Goal: Task Accomplishment & Management: Manage account settings

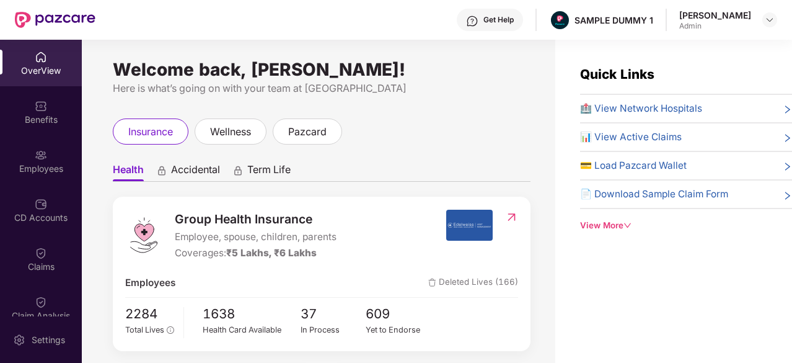
click at [601, 108] on span "🏥 View Network Hospitals" at bounding box center [641, 108] width 122 height 15
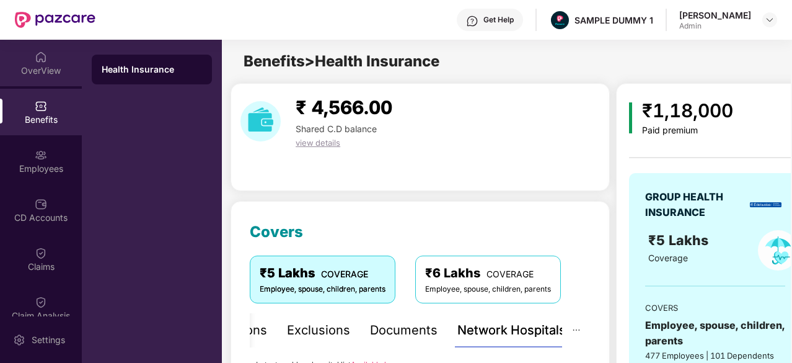
click at [42, 64] on div "OverView" at bounding box center [41, 70] width 82 height 12
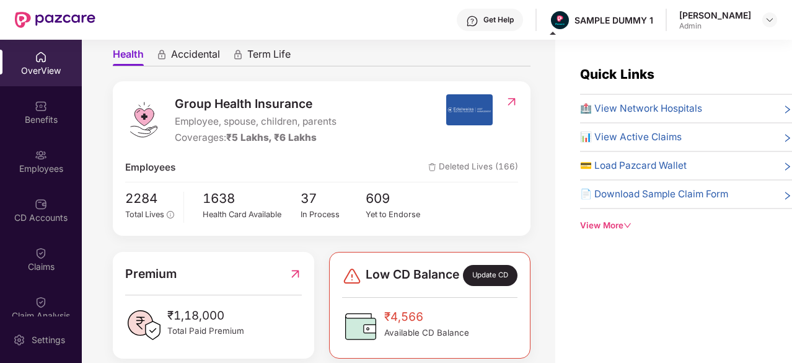
scroll to position [115, 0]
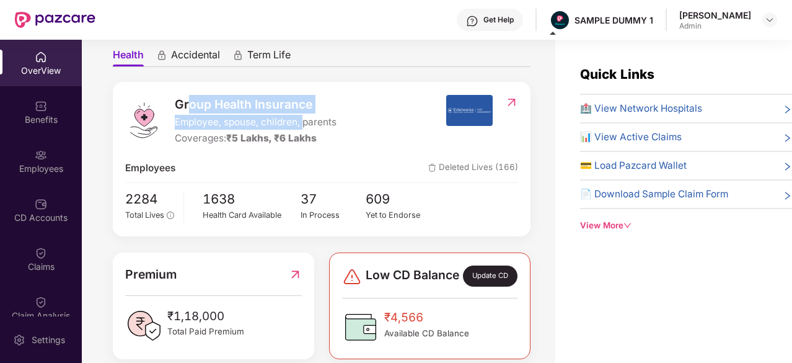
drag, startPoint x: 191, startPoint y: 106, endPoint x: 306, endPoint y: 115, distance: 115.6
click at [306, 115] on div "Group Health Insurance Employee, spouse, children, parents Coverages: ₹5 Lakhs,…" at bounding box center [256, 120] width 162 height 51
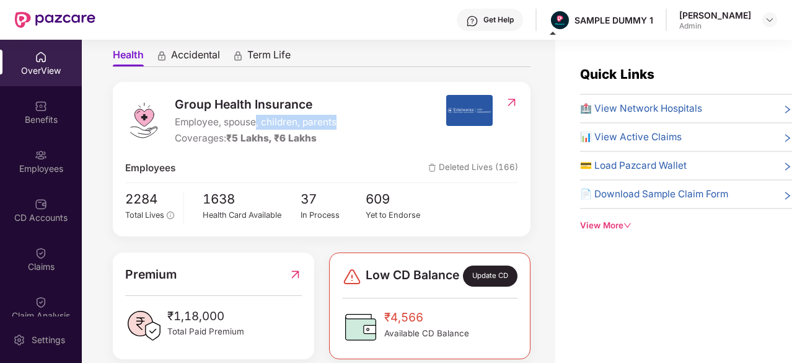
drag, startPoint x: 343, startPoint y: 121, endPoint x: 256, endPoint y: 120, distance: 86.8
click at [256, 120] on div "Group Health Insurance Employee, spouse, children, parents Coverages: ₹5 Lakhs,…" at bounding box center [285, 120] width 321 height 51
drag, startPoint x: 312, startPoint y: 140, endPoint x: 234, endPoint y: 141, distance: 78.1
click at [234, 141] on span "₹5 Lakhs, ₹6 Lakhs" at bounding box center [271, 138] width 91 height 12
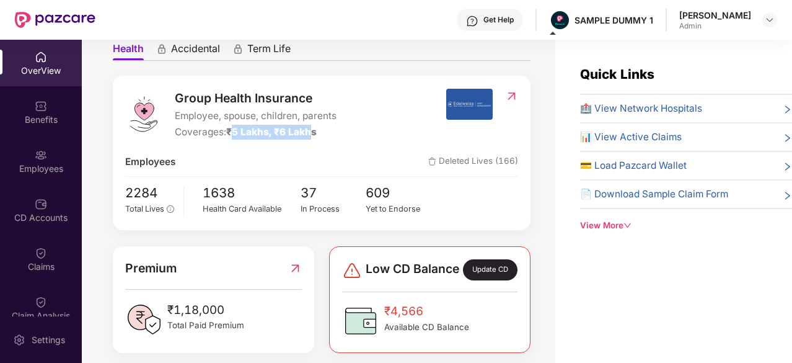
scroll to position [120, 0]
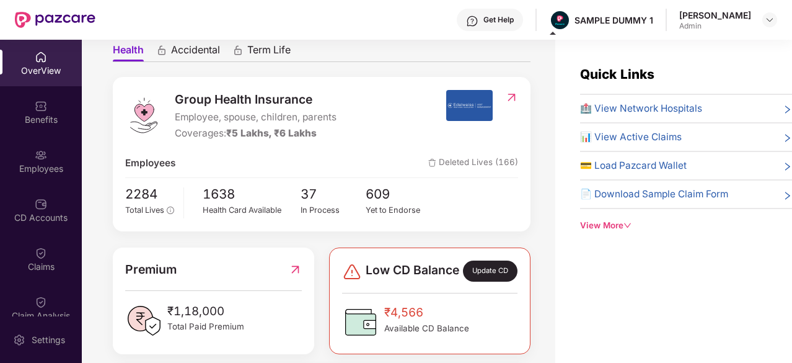
click at [640, 108] on span "🏥 View Network Hospitals" at bounding box center [641, 108] width 122 height 15
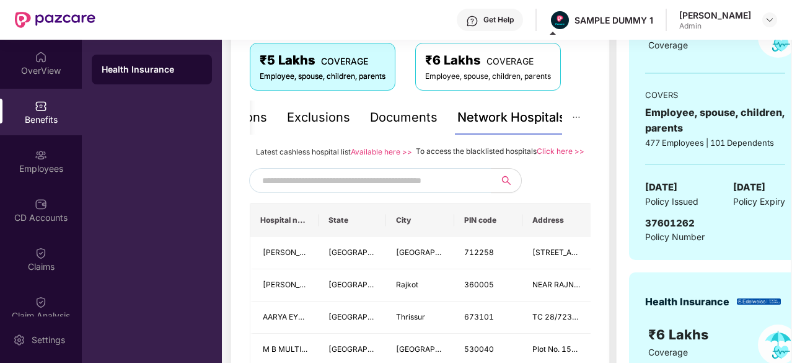
scroll to position [221, 0]
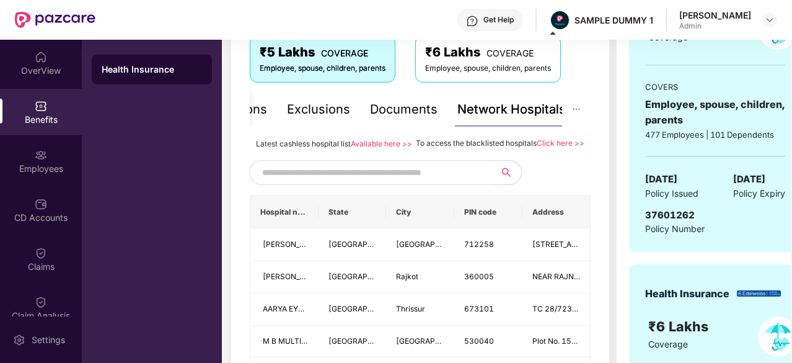
click at [396, 182] on input "text" at bounding box center [368, 172] width 212 height 19
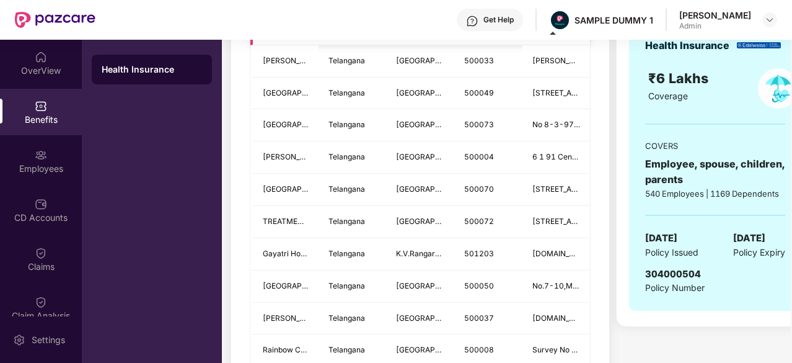
scroll to position [469, 0]
type input "******"
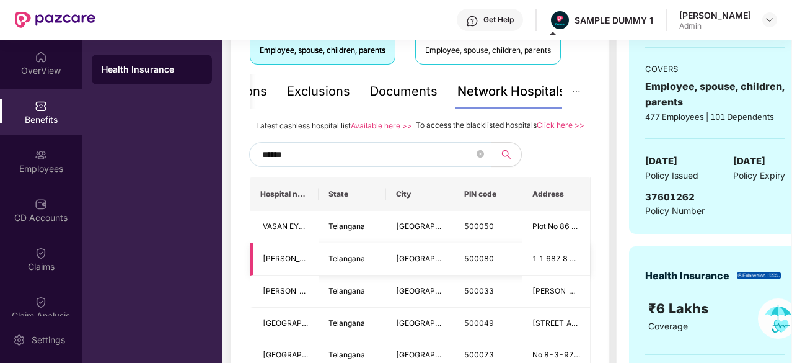
scroll to position [238, 0]
drag, startPoint x: 367, startPoint y: 287, endPoint x: 319, endPoint y: 162, distance: 134.0
click at [319, 162] on input "******" at bounding box center [368, 155] width 212 height 19
drag, startPoint x: 431, startPoint y: 124, endPoint x: 538, endPoint y: 126, distance: 106.0
click at [537, 126] on span "To access the blacklisted hospitals" at bounding box center [476, 125] width 121 height 9
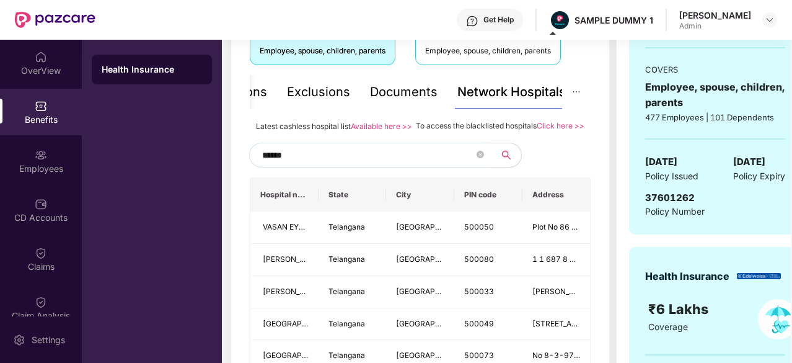
drag, startPoint x: 391, startPoint y: 91, endPoint x: 379, endPoint y: 90, distance: 11.8
click at [379, 90] on div "Documents" at bounding box center [404, 91] width 68 height 19
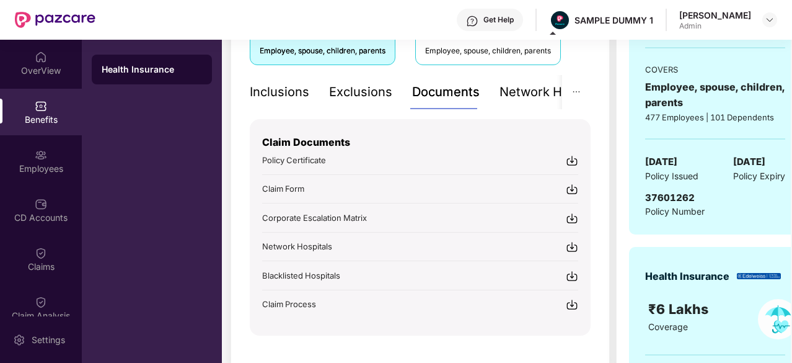
click at [286, 92] on div "Inclusions" at bounding box center [280, 91] width 60 height 19
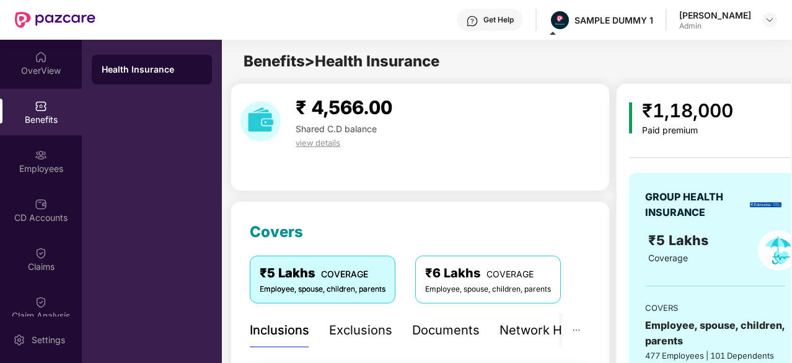
scroll to position [134, 0]
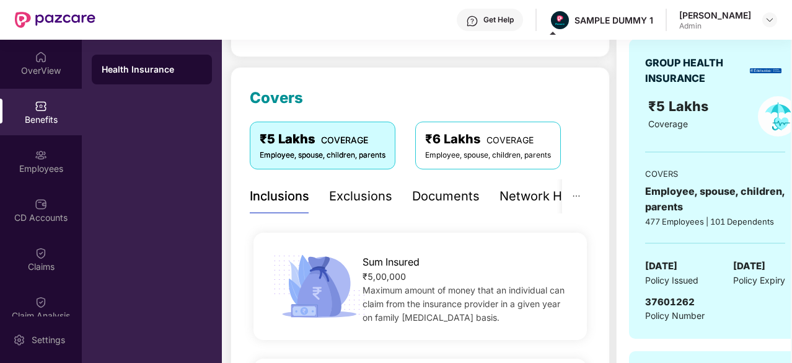
click at [356, 206] on div "Exclusions" at bounding box center [360, 196] width 63 height 34
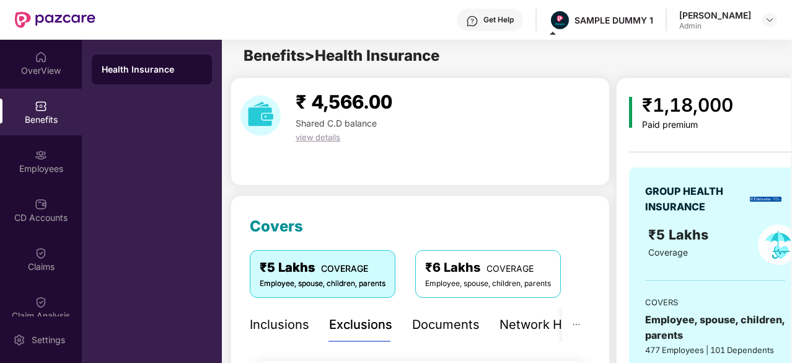
scroll to position [0, 0]
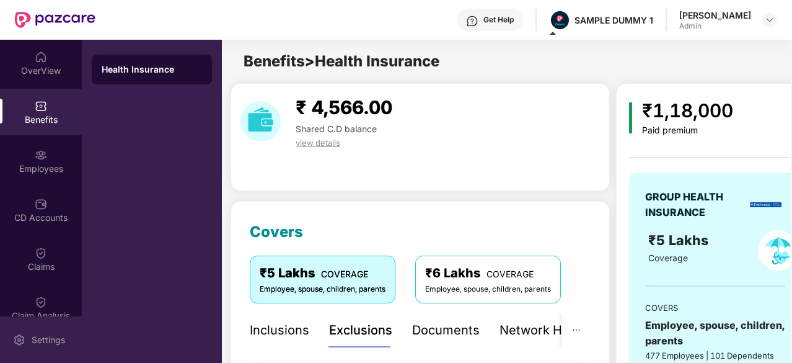
click at [37, 336] on div "Settings" at bounding box center [48, 340] width 41 height 12
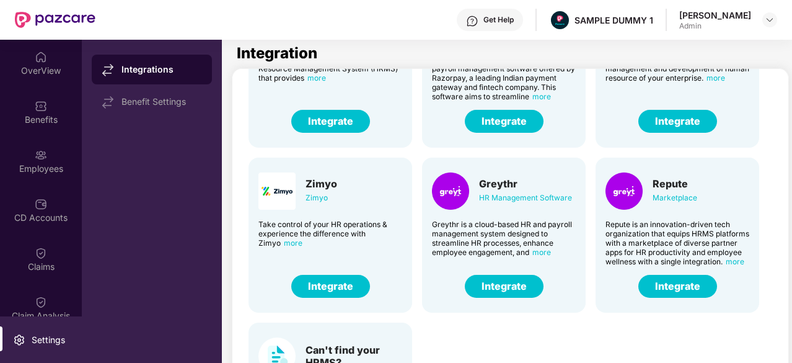
scroll to position [281, 0]
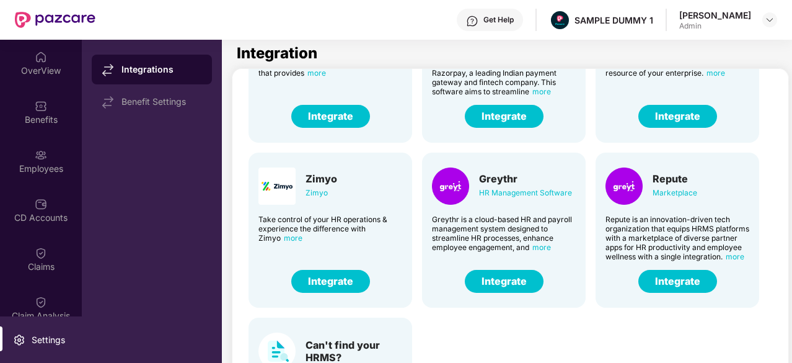
click at [514, 276] on button "Integrate" at bounding box center [504, 281] width 79 height 23
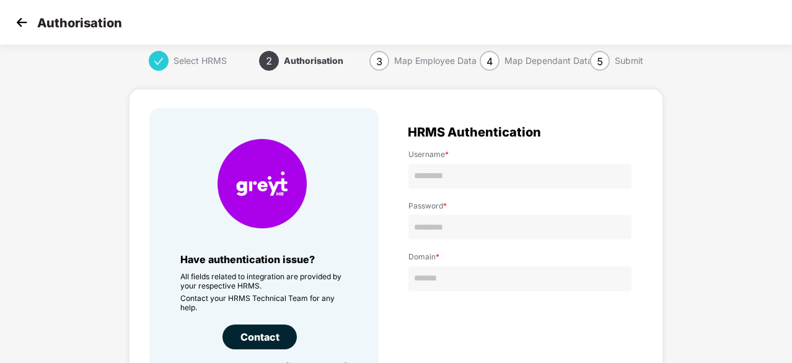
click at [25, 25] on img at bounding box center [21, 22] width 19 height 19
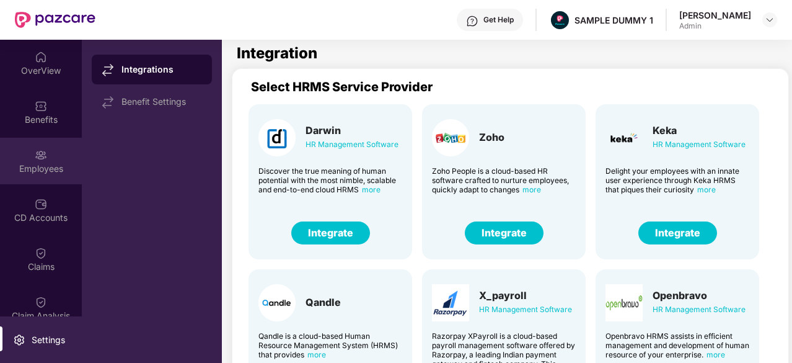
click at [42, 175] on div "Employees" at bounding box center [41, 161] width 82 height 46
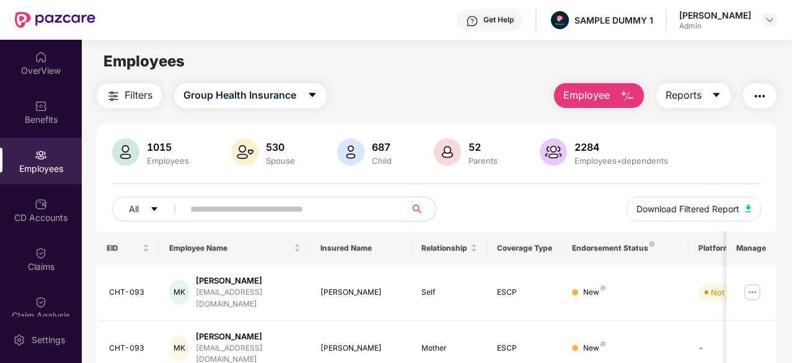
click at [631, 95] on img "button" at bounding box center [627, 96] width 15 height 15
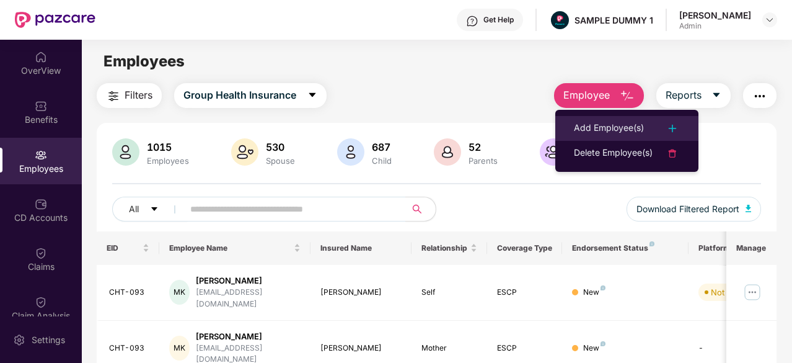
click at [605, 132] on div "Add Employee(s)" at bounding box center [609, 128] width 70 height 15
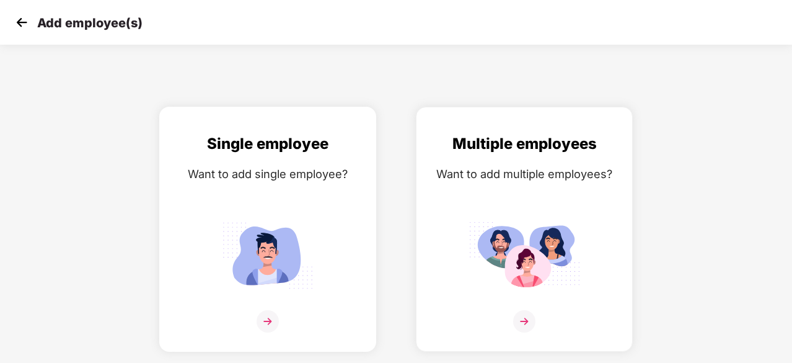
click at [277, 216] on img at bounding box center [268, 254] width 112 height 77
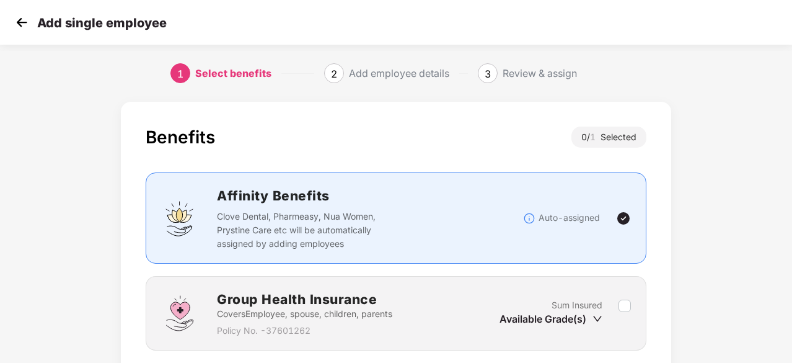
scroll to position [94, 0]
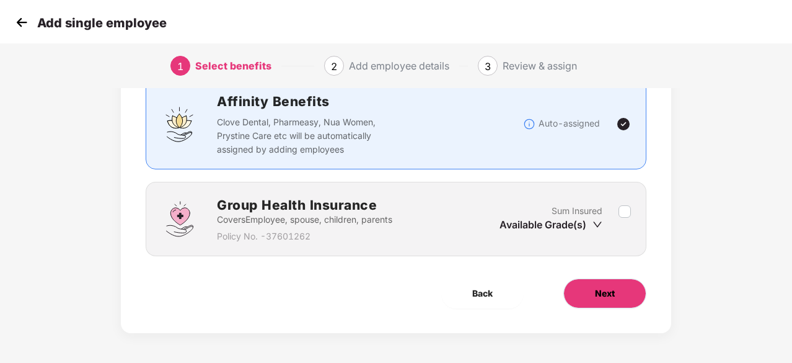
click at [609, 281] on button "Next" at bounding box center [605, 293] width 83 height 30
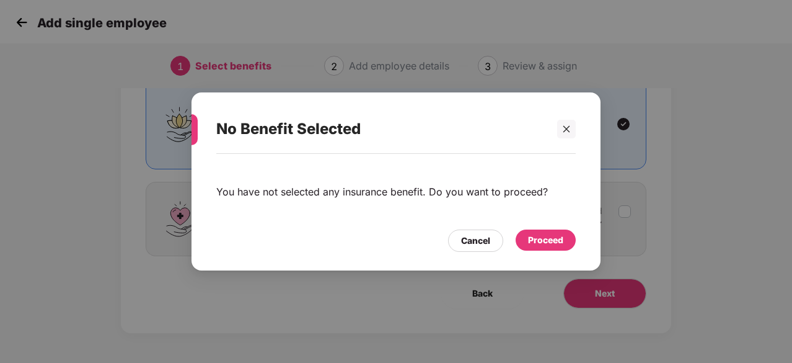
click at [549, 247] on div "Proceed" at bounding box center [546, 239] width 60 height 21
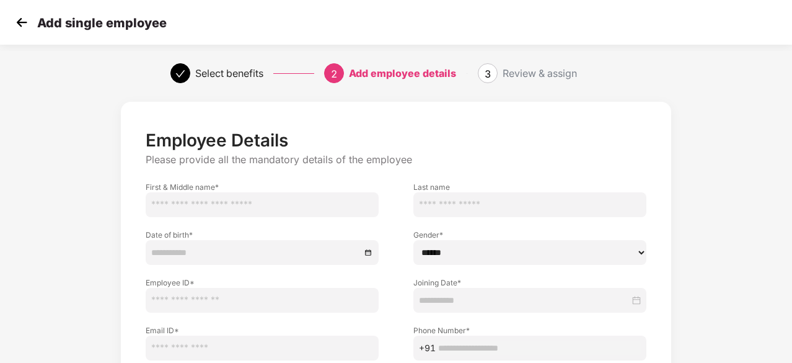
click at [549, 247] on select "****** **** ******" at bounding box center [530, 252] width 233 height 25
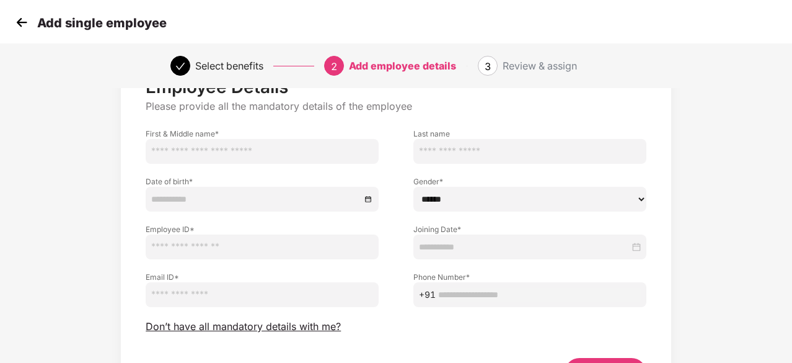
scroll to position [61, 0]
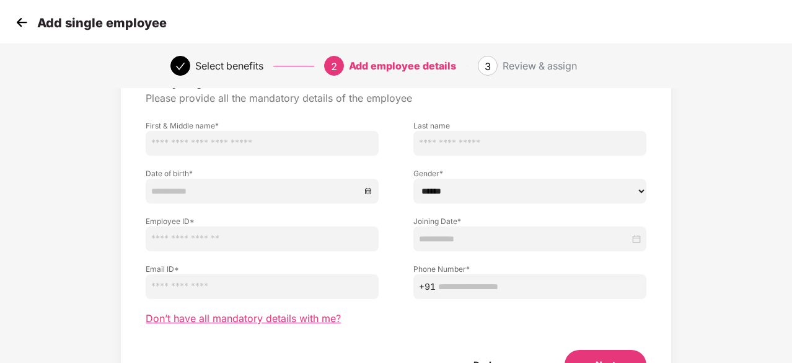
click at [304, 319] on span "Don’t have all mandatory details with me?" at bounding box center [243, 318] width 195 height 13
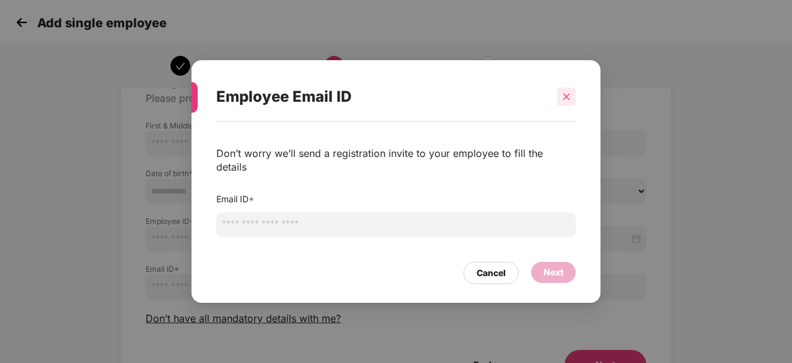
click at [567, 101] on icon "close" at bounding box center [566, 96] width 9 height 9
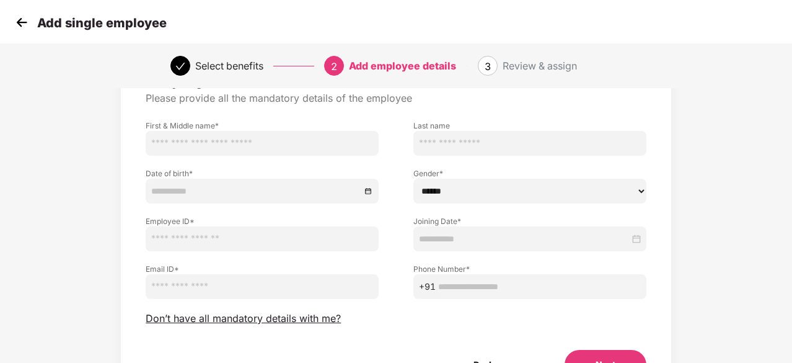
scroll to position [133, 0]
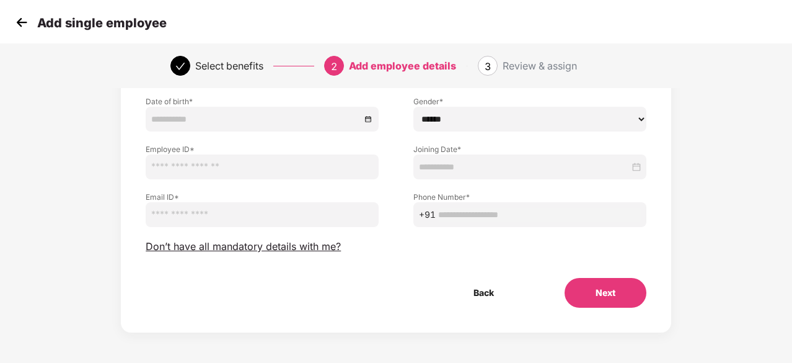
click at [16, 33] on div "Add single employee" at bounding box center [396, 22] width 792 height 45
click at [18, 20] on img at bounding box center [21, 22] width 19 height 19
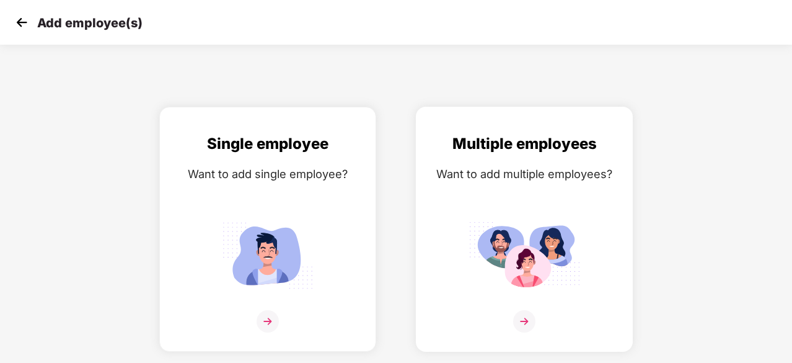
click at [500, 219] on img at bounding box center [525, 254] width 112 height 77
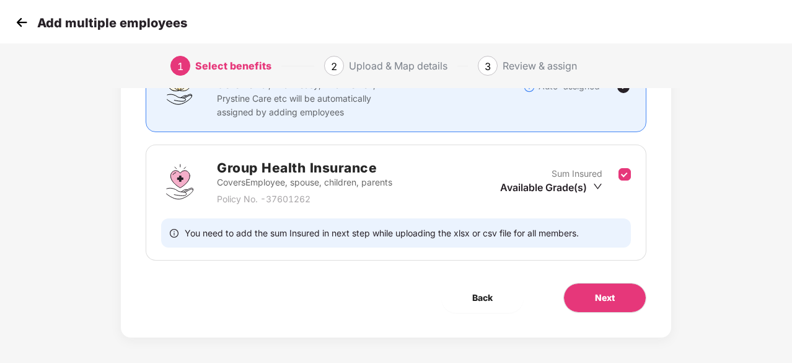
scroll to position [136, 0]
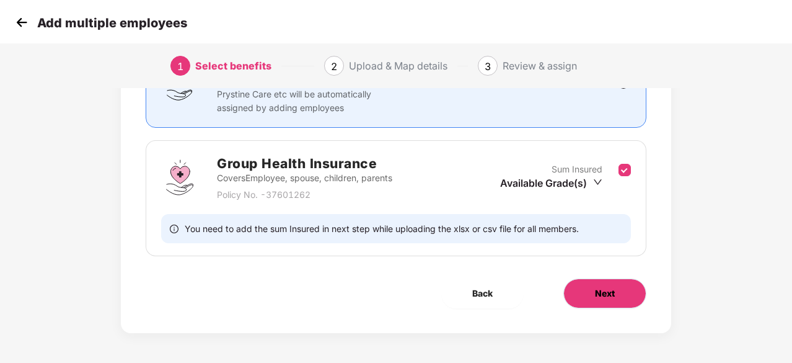
click at [604, 290] on span "Next" at bounding box center [605, 293] width 20 height 14
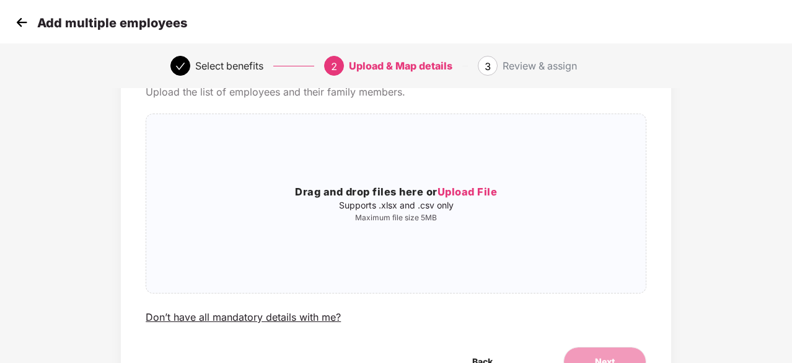
scroll to position [65, 1]
click at [19, 29] on img at bounding box center [21, 22] width 19 height 19
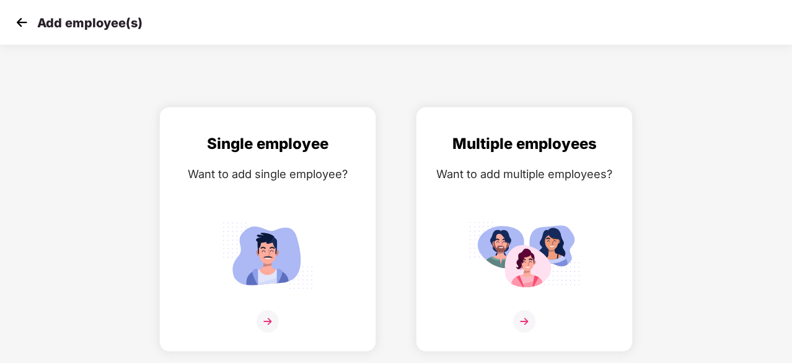
click at [19, 29] on img at bounding box center [21, 22] width 19 height 19
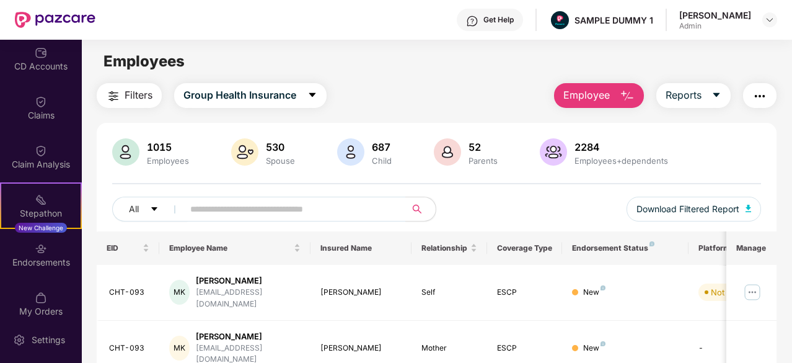
scroll to position [152, 0]
click at [35, 265] on div "Endorsements" at bounding box center [41, 261] width 82 height 12
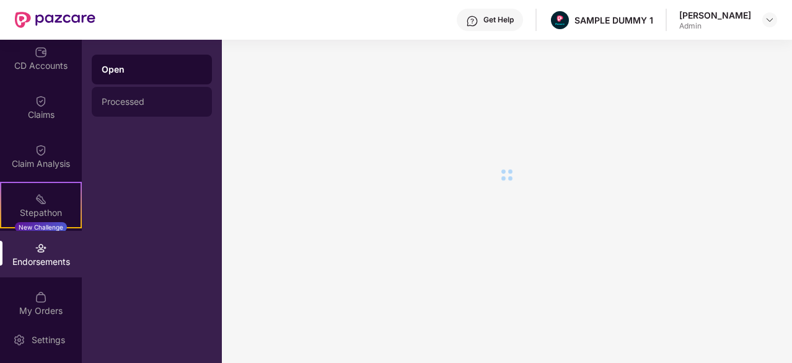
click at [136, 109] on div "Processed" at bounding box center [152, 102] width 120 height 30
click at [144, 66] on div "Open" at bounding box center [152, 69] width 100 height 10
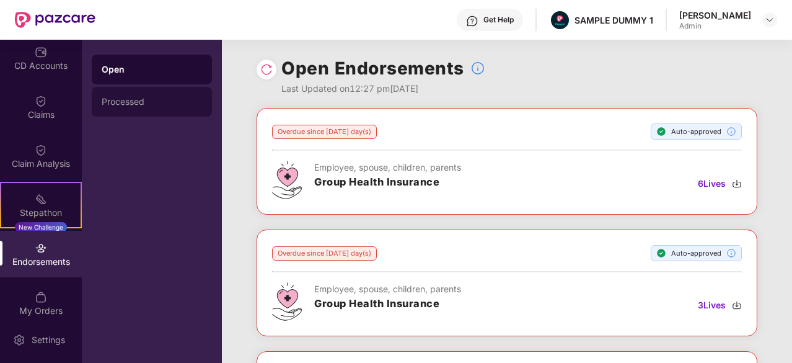
click at [146, 111] on div "Processed" at bounding box center [152, 102] width 120 height 30
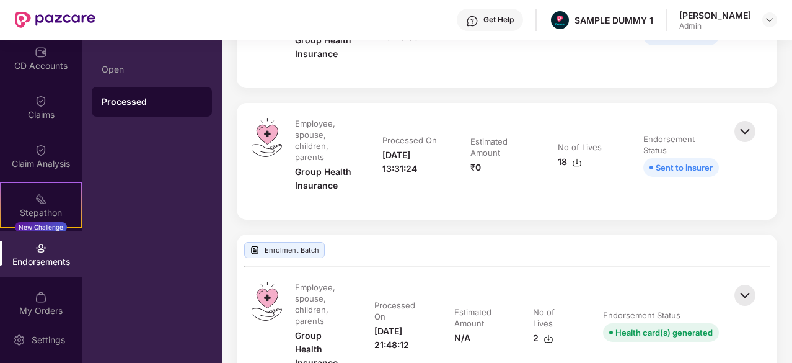
scroll to position [631, 0]
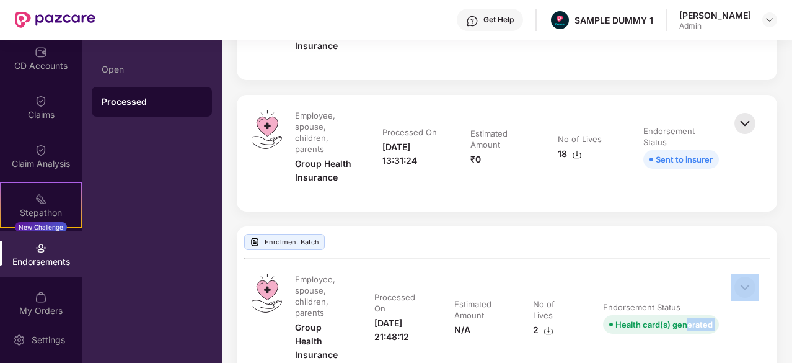
drag, startPoint x: 735, startPoint y: 324, endPoint x: 687, endPoint y: 319, distance: 48.6
click at [687, 319] on div "Employee, spouse, children, parents Group Health Insurance Processed On 04-Jan-…" at bounding box center [507, 323] width 511 height 100
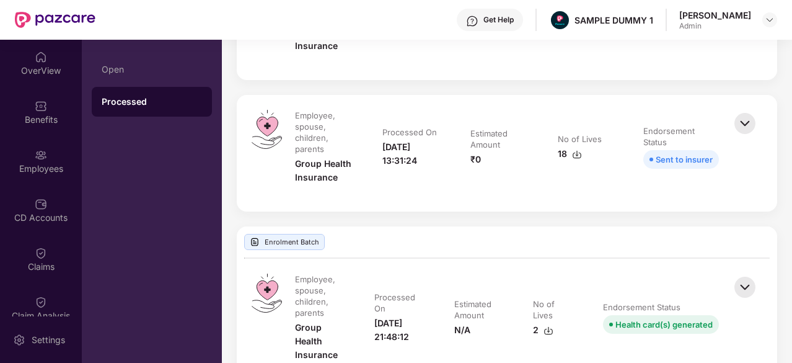
scroll to position [23, 0]
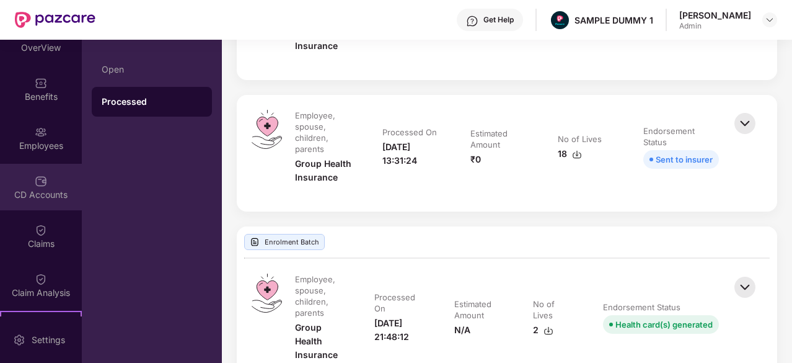
click at [40, 190] on div "CD Accounts" at bounding box center [41, 194] width 82 height 12
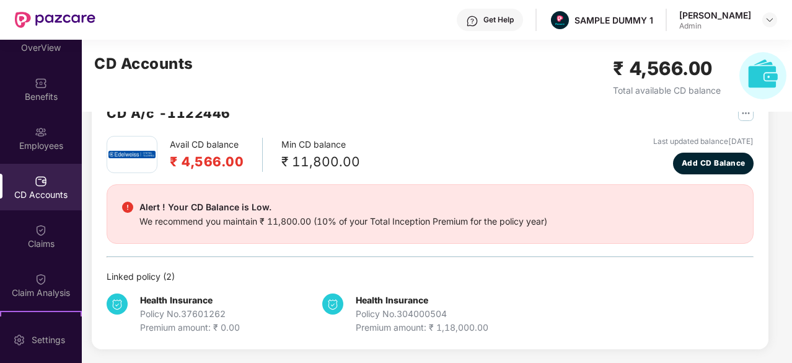
scroll to position [38, 0]
click at [44, 240] on div "Claims" at bounding box center [41, 243] width 82 height 12
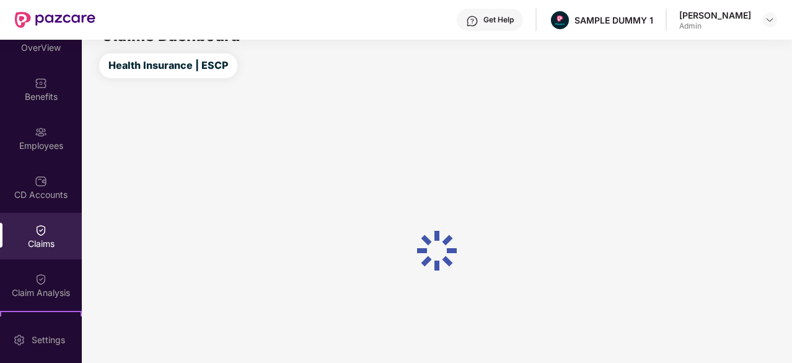
scroll to position [38, 0]
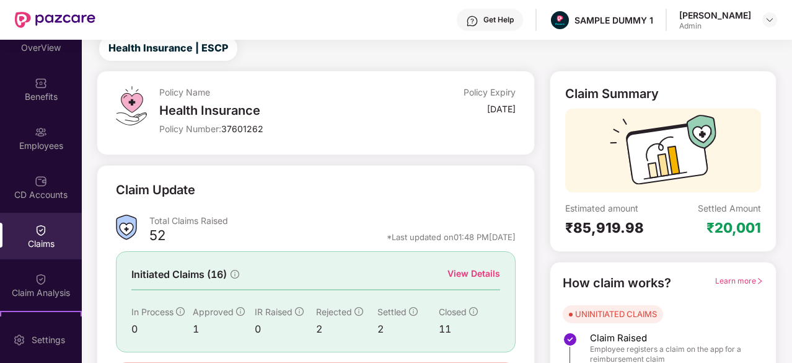
click at [474, 274] on div "View Details" at bounding box center [474, 274] width 53 height 14
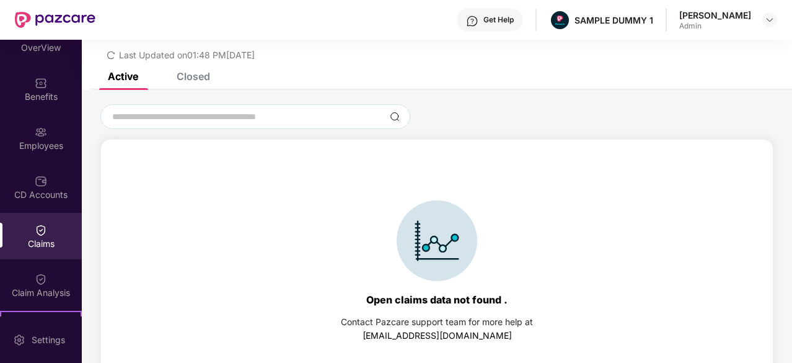
click at [200, 77] on div "Closed" at bounding box center [193, 76] width 33 height 12
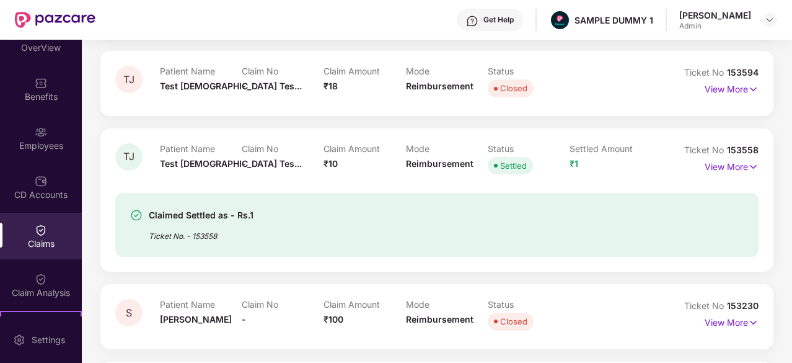
scroll to position [203, 0]
click at [725, 171] on p "View More" at bounding box center [732, 165] width 54 height 17
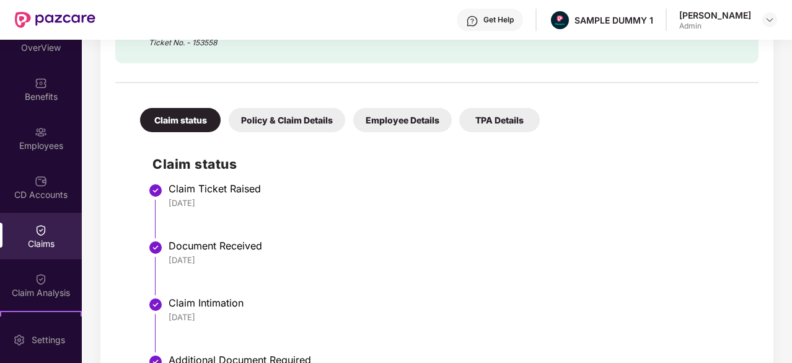
scroll to position [490, 0]
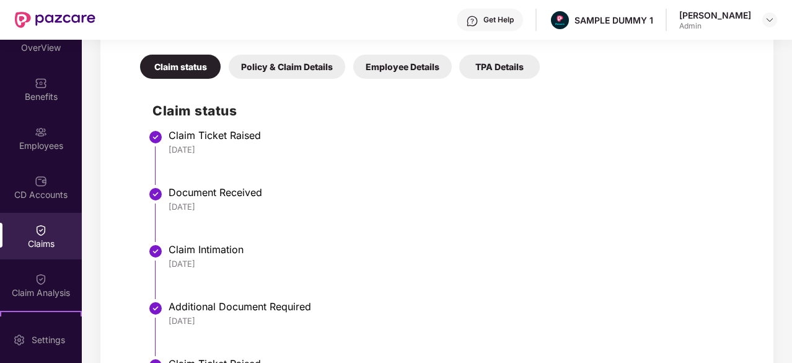
drag, startPoint x: 202, startPoint y: 150, endPoint x: 166, endPoint y: 151, distance: 36.0
click at [166, 151] on li "Claim Ticket Raised [DATE]" at bounding box center [450, 161] width 594 height 57
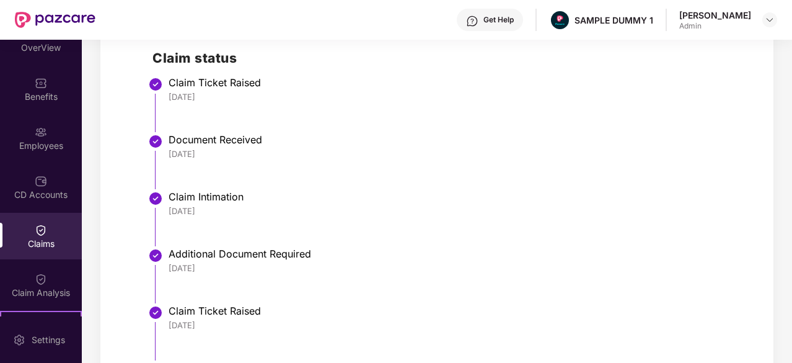
drag, startPoint x: 207, startPoint y: 148, endPoint x: 160, endPoint y: 151, distance: 47.2
click at [160, 151] on li "Document Received 26 Jun 2025" at bounding box center [450, 166] width 594 height 57
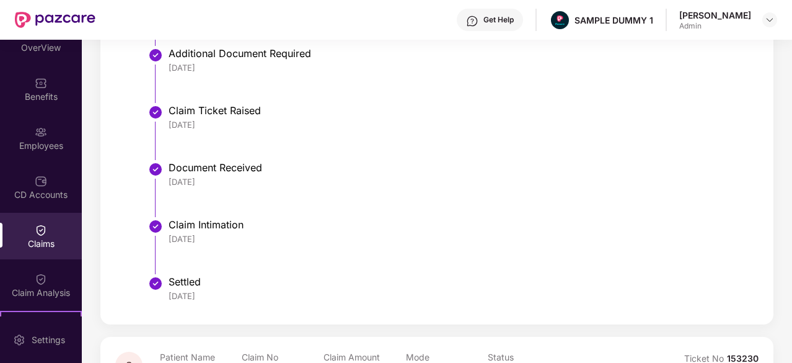
scroll to position [746, 0]
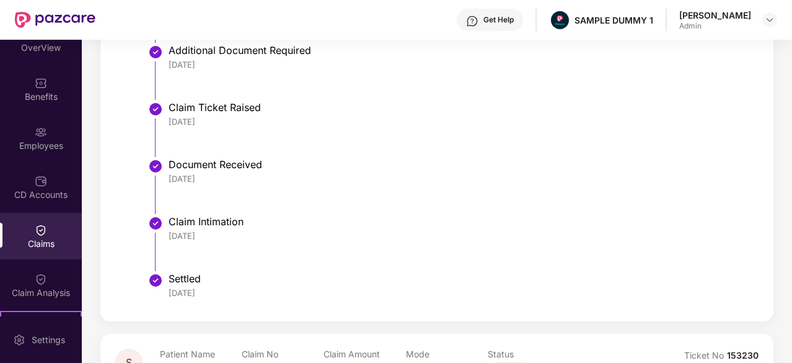
click at [218, 116] on div "[DATE]" at bounding box center [458, 121] width 578 height 11
drag, startPoint x: 224, startPoint y: 236, endPoint x: 166, endPoint y: 228, distance: 58.8
click at [166, 228] on li "Claim Intimation [DATE]" at bounding box center [450, 247] width 594 height 57
drag, startPoint x: 207, startPoint y: 294, endPoint x: 169, endPoint y: 293, distance: 38.5
click at [169, 293] on div "[DATE]" at bounding box center [458, 292] width 578 height 11
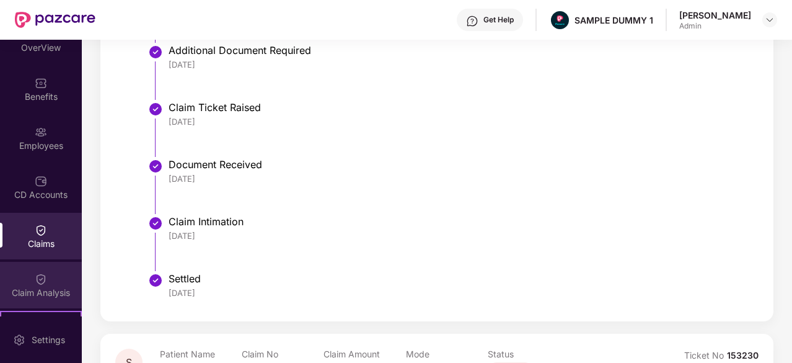
click at [36, 286] on div "Claim Analysis" at bounding box center [41, 292] width 82 height 12
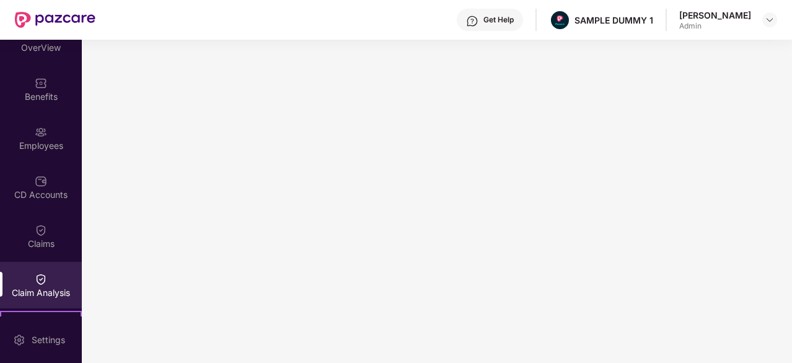
click at [497, 13] on div "Get Help" at bounding box center [490, 20] width 66 height 22
click at [318, 12] on div "Get Help SAMPLE DUMMY 1 Sumanraj Acharya Admin" at bounding box center [436, 20] width 682 height 40
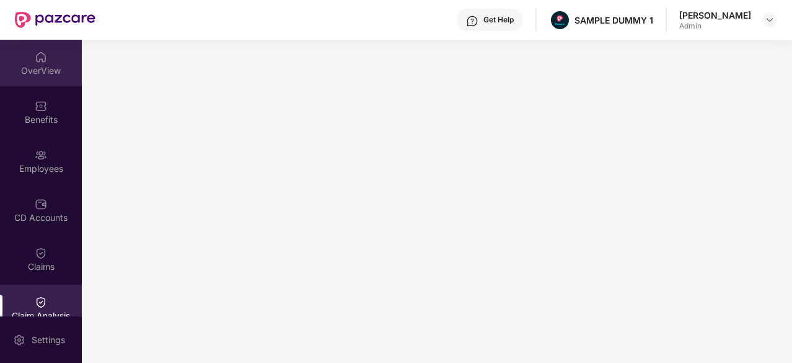
click at [50, 79] on div "OverView" at bounding box center [41, 63] width 82 height 46
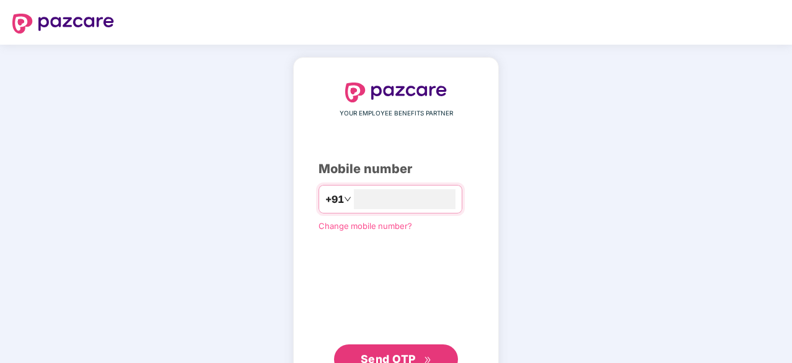
type input "**********"
click at [415, 346] on button "Send OTP" at bounding box center [396, 359] width 124 height 30
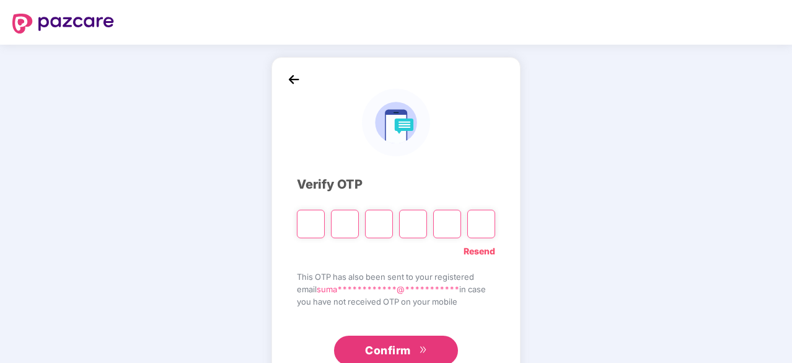
type input "*"
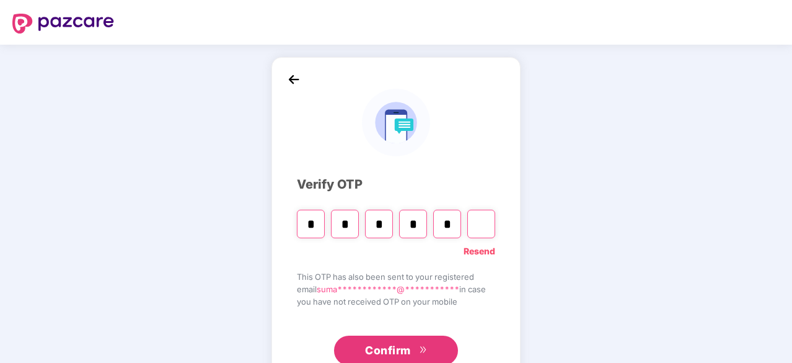
type input "*"
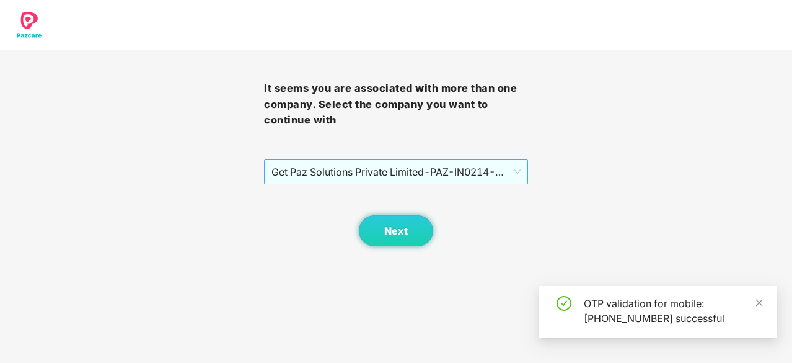
click at [495, 178] on span "Get Paz Solutions Private Limited - PAZ-IN0214 - EMPLOYEE" at bounding box center [396, 172] width 249 height 24
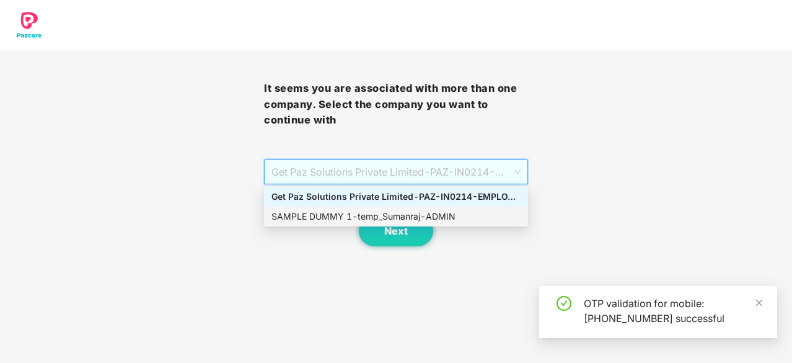
click at [423, 218] on div "SAMPLE DUMMY 1 - temp_Sumanraj - ADMIN" at bounding box center [396, 217] width 249 height 14
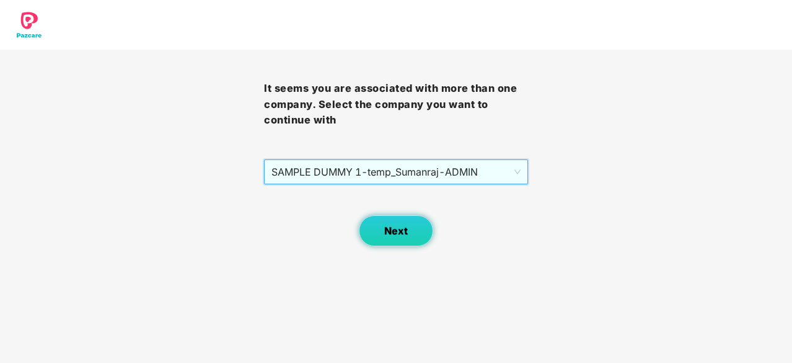
click at [400, 225] on span "Next" at bounding box center [396, 231] width 24 height 12
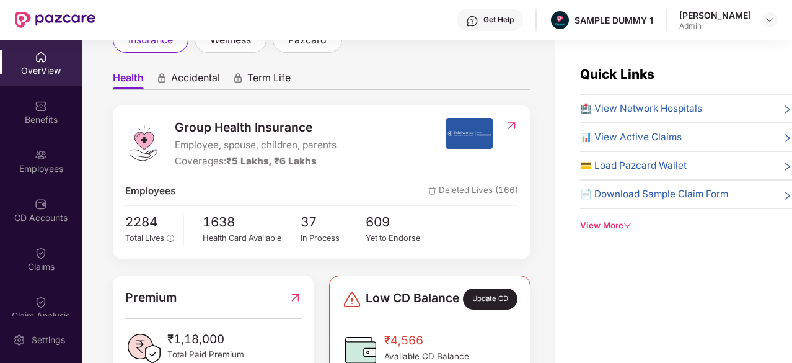
scroll to position [92, 0]
drag, startPoint x: 324, startPoint y: 163, endPoint x: 226, endPoint y: 166, distance: 98.0
click at [226, 166] on div "Coverages: ₹5 Lakhs, ₹6 Lakhs" at bounding box center [256, 160] width 162 height 15
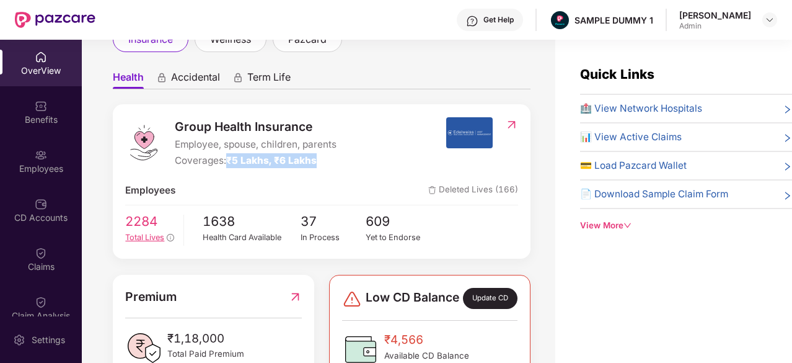
scroll to position [120, 0]
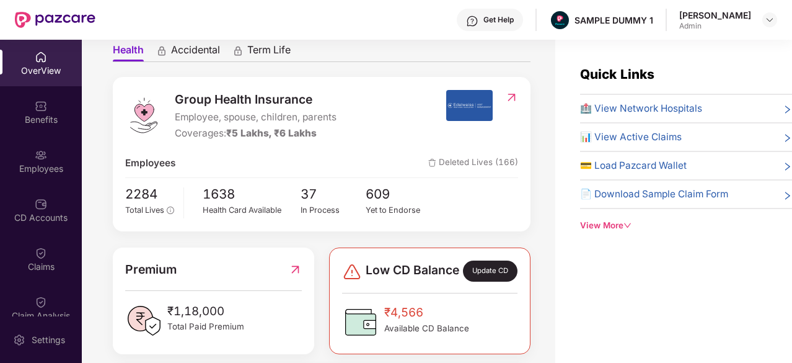
click at [474, 136] on div at bounding box center [482, 115] width 72 height 51
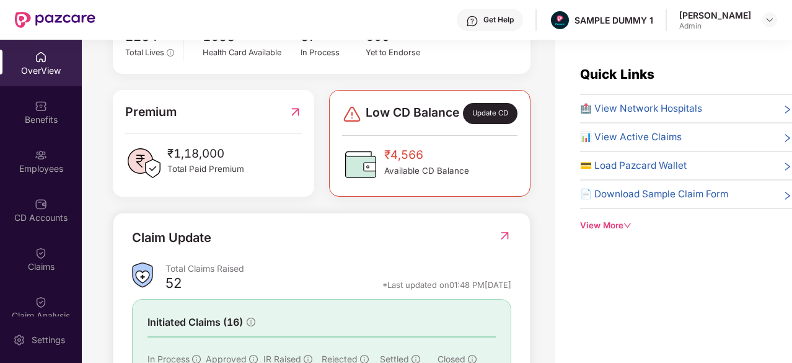
scroll to position [201, 0]
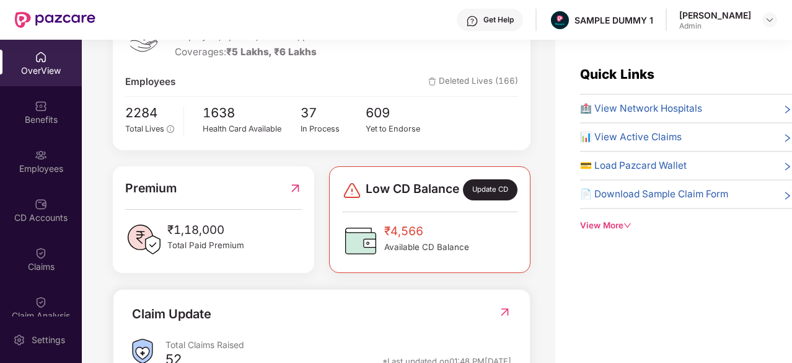
click at [635, 112] on span "🏥 View Network Hospitals" at bounding box center [641, 108] width 122 height 15
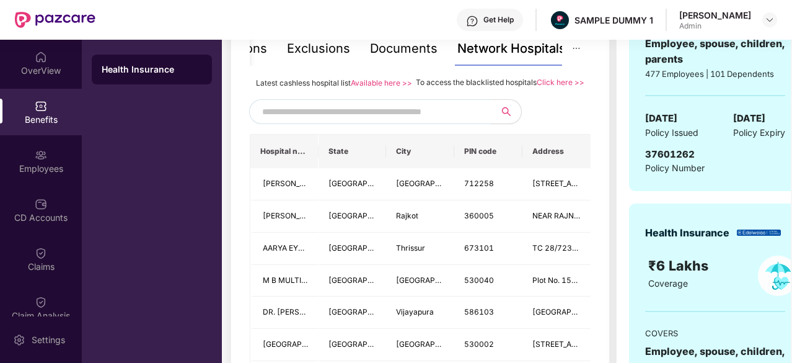
scroll to position [281, 0]
click at [415, 122] on input "text" at bounding box center [368, 112] width 212 height 19
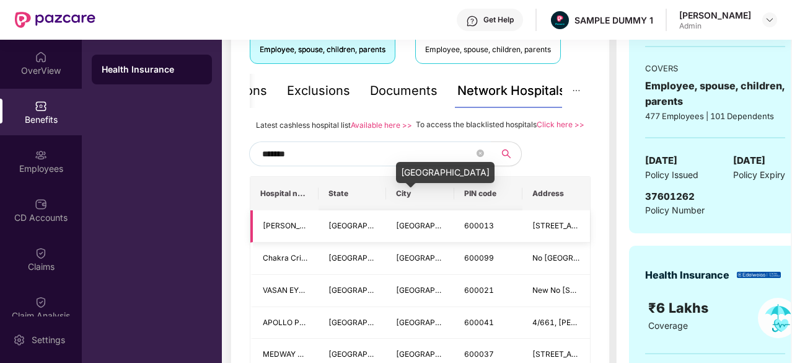
scroll to position [234, 0]
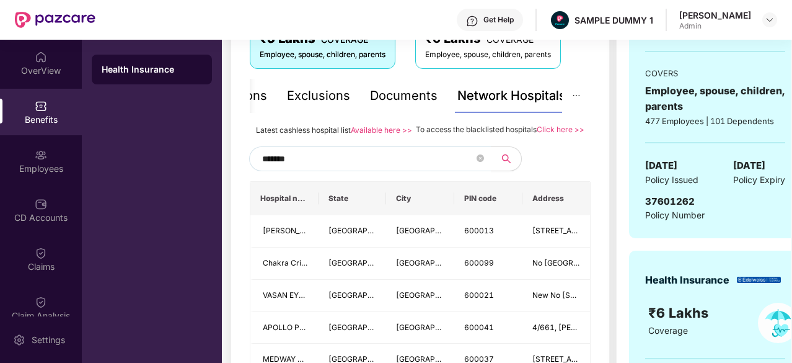
type input "*******"
drag, startPoint x: 415, startPoint y: 128, endPoint x: 537, endPoint y: 137, distance: 121.8
click at [537, 136] on div "To access the blacklisted hospitals Click here >>" at bounding box center [500, 130] width 169 height 14
click at [407, 101] on div "Documents" at bounding box center [404, 95] width 68 height 19
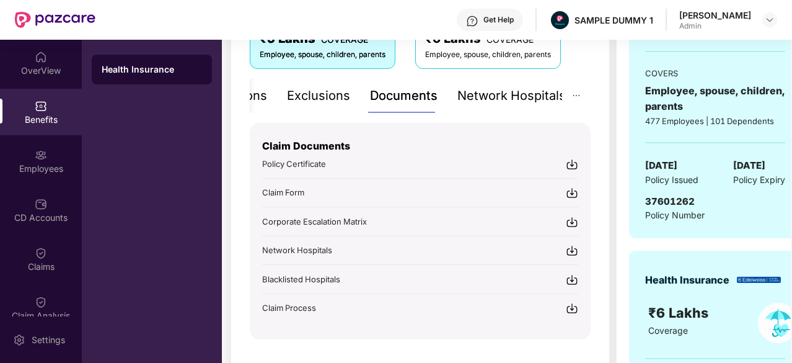
click at [326, 95] on div "Exclusions" at bounding box center [318, 95] width 63 height 19
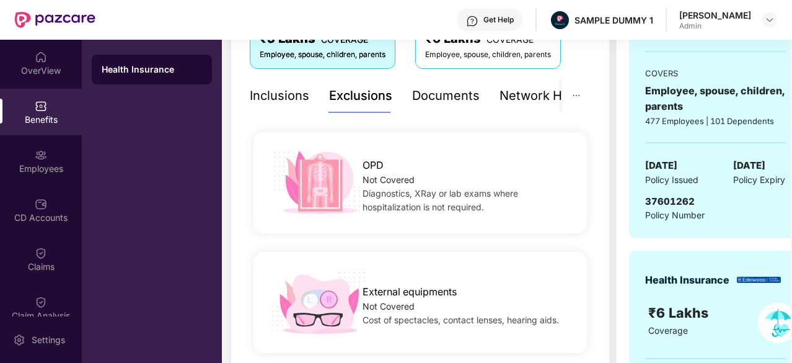
click at [273, 91] on div "Inclusions" at bounding box center [280, 95] width 60 height 19
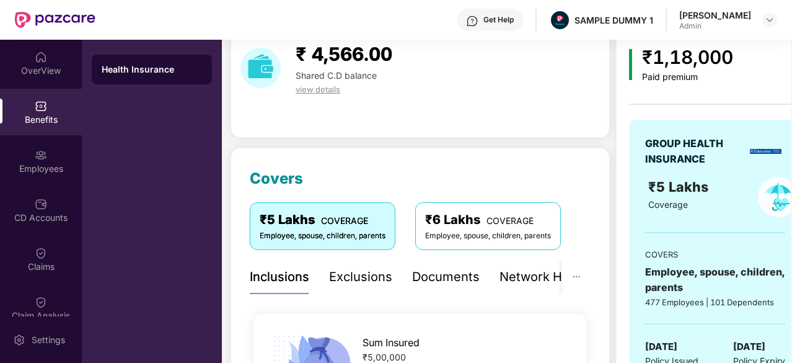
scroll to position [53, 0]
click at [373, 281] on div "Exclusions" at bounding box center [360, 277] width 63 height 19
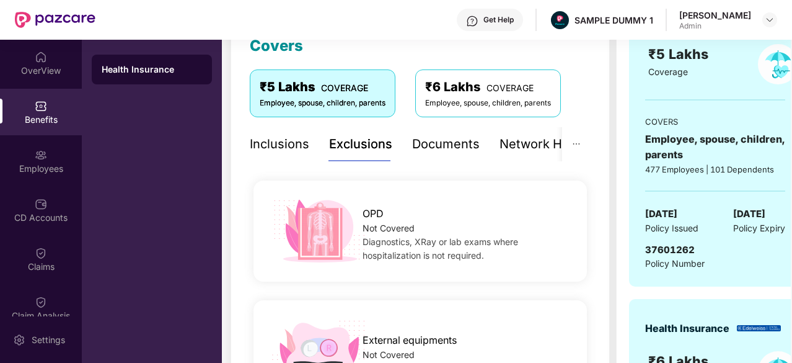
scroll to position [181, 0]
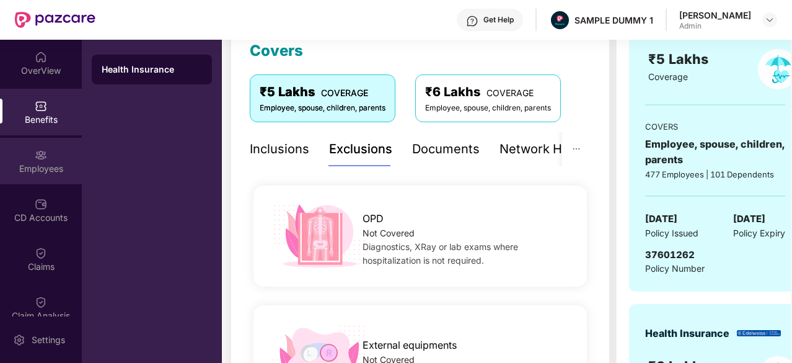
click at [40, 179] on div "Employees" at bounding box center [41, 161] width 82 height 46
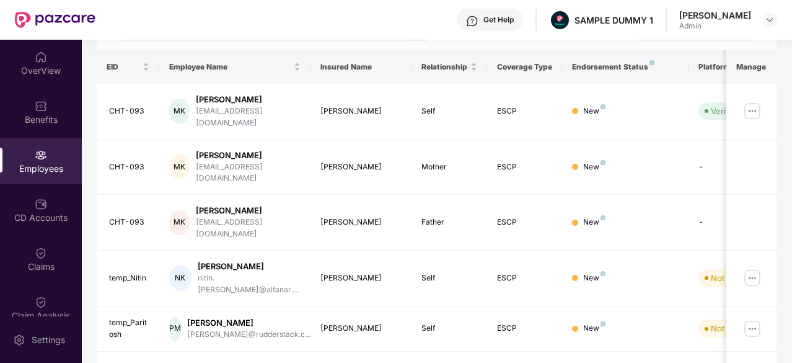
click at [363, 27] on div "Get Help SAMPLE DUMMY 1 Sumanraj Acharya Admin" at bounding box center [436, 20] width 682 height 40
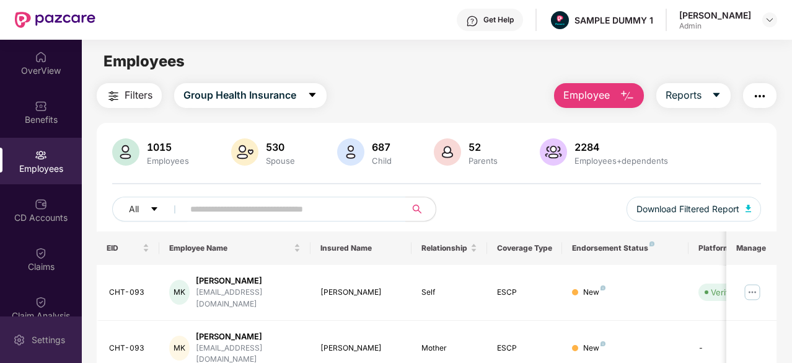
click at [45, 332] on div "Settings" at bounding box center [41, 339] width 82 height 46
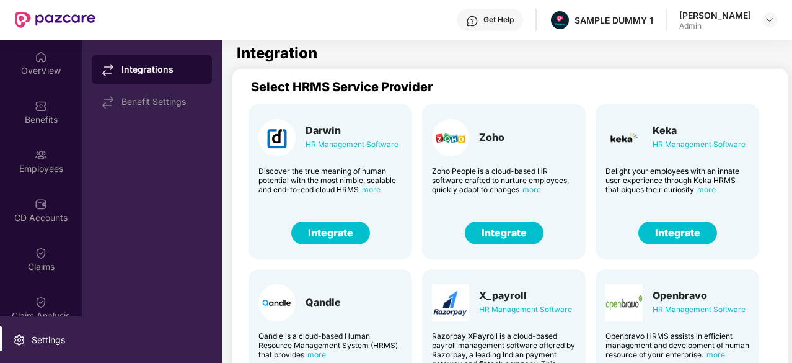
click at [518, 234] on button "Integrate" at bounding box center [504, 232] width 79 height 23
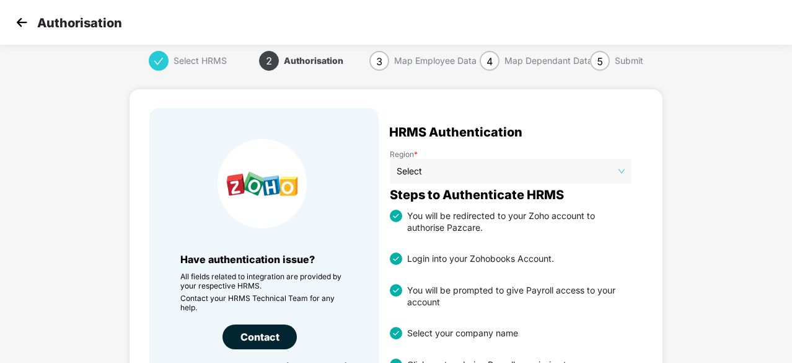
click at [22, 26] on img at bounding box center [21, 22] width 19 height 19
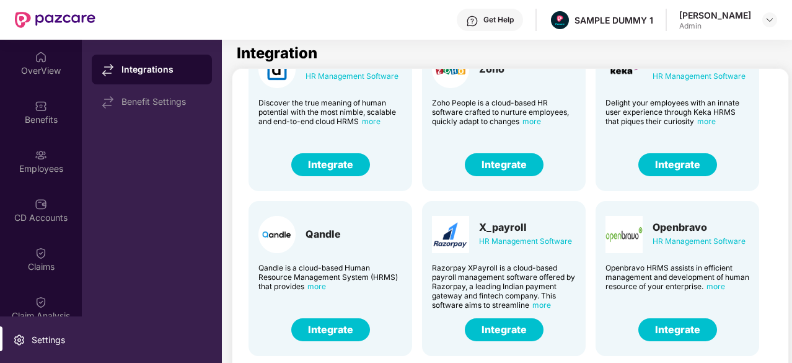
scroll to position [70, 0]
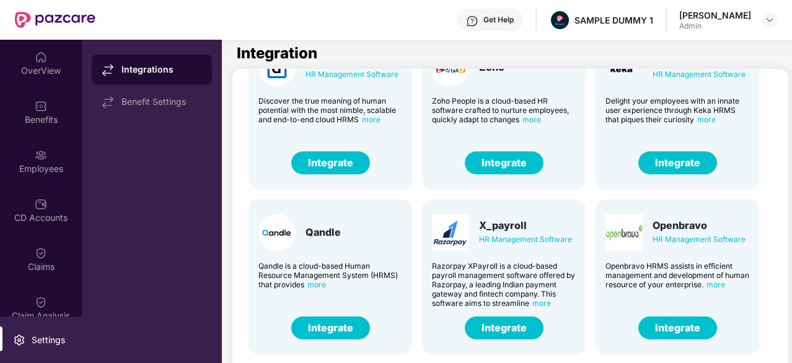
click at [330, 170] on button "Integrate" at bounding box center [330, 162] width 79 height 23
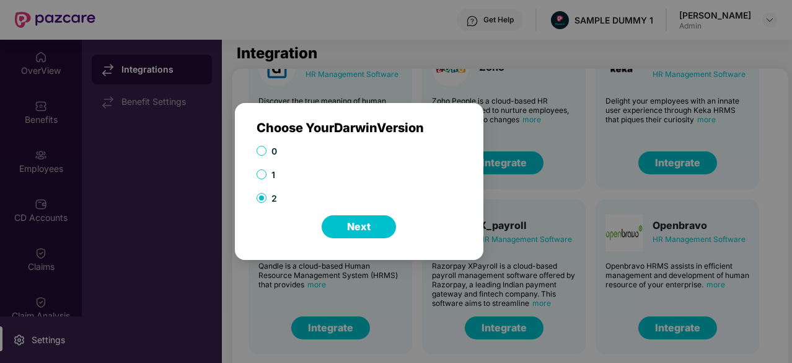
click at [358, 221] on button "Next" at bounding box center [359, 226] width 74 height 23
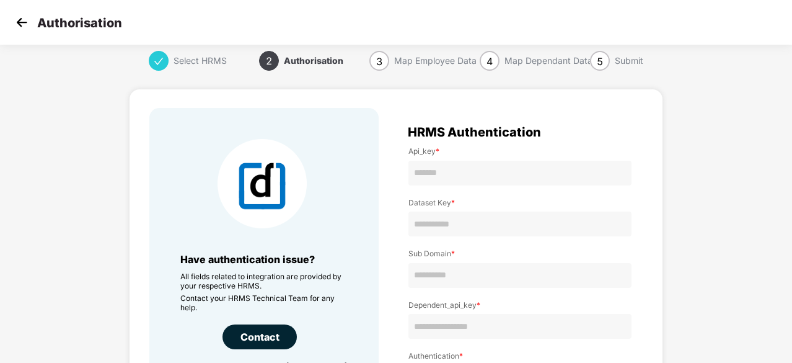
scroll to position [12, 0]
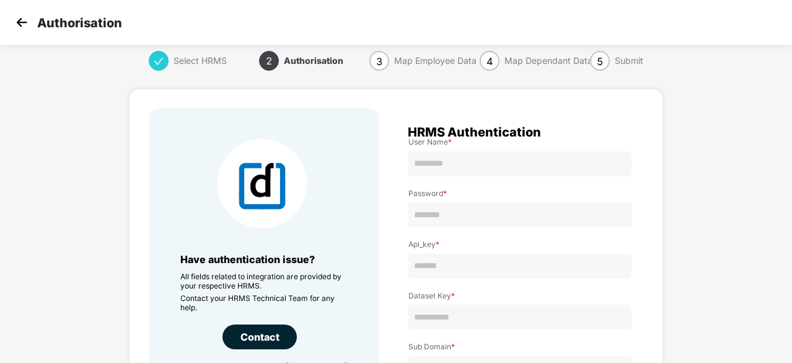
click at [19, 22] on img at bounding box center [21, 22] width 19 height 19
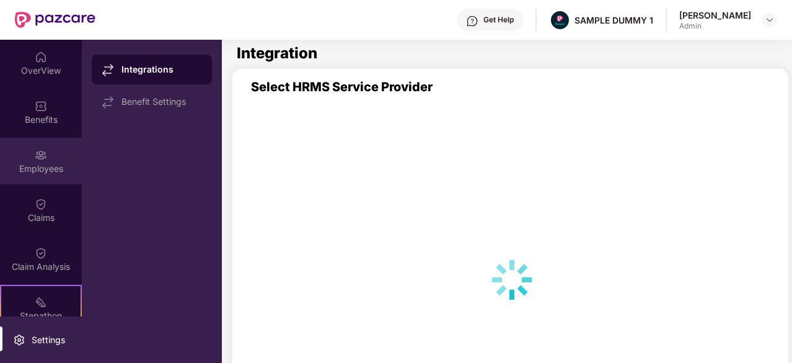
click at [39, 145] on div "Employees" at bounding box center [41, 161] width 82 height 46
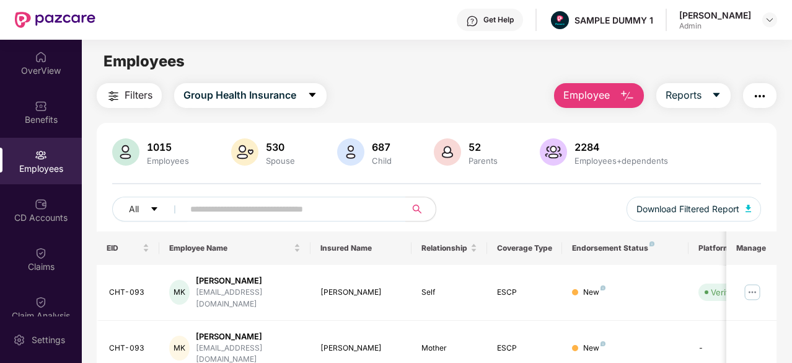
click at [617, 88] on button "Employee" at bounding box center [599, 95] width 90 height 25
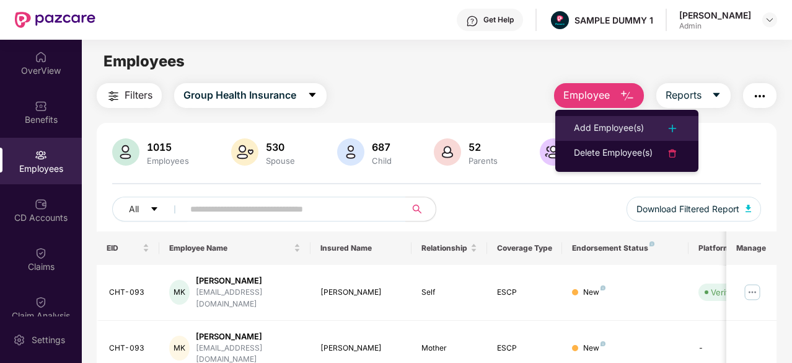
click at [600, 125] on div "Add Employee(s)" at bounding box center [609, 128] width 70 height 15
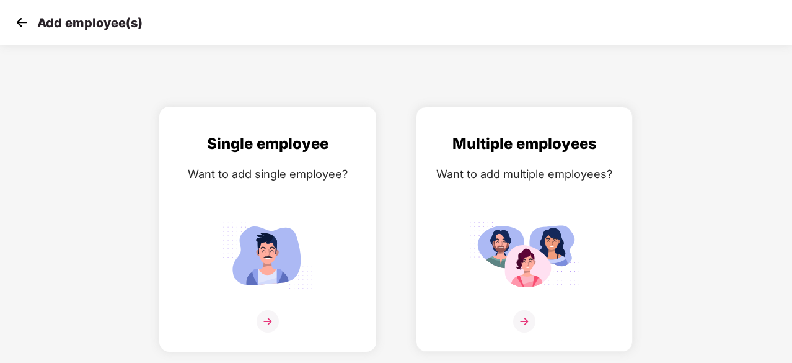
click at [314, 193] on div "Single employee Want to add single employee?" at bounding box center [267, 240] width 191 height 216
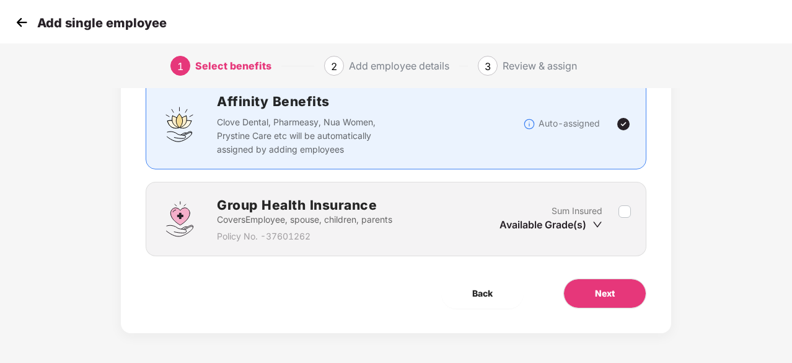
scroll to position [93, 0]
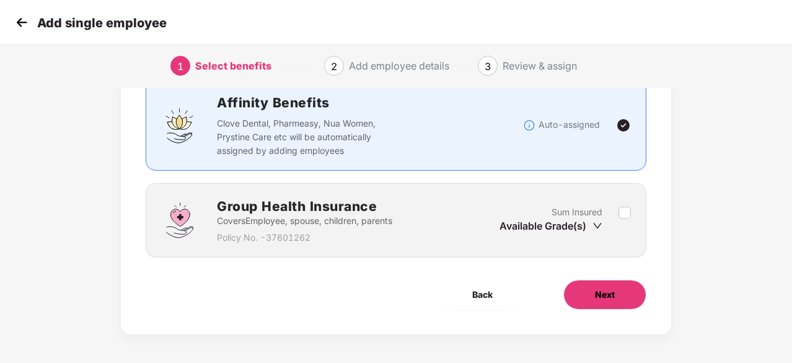
click at [579, 294] on button "Next" at bounding box center [605, 295] width 83 height 30
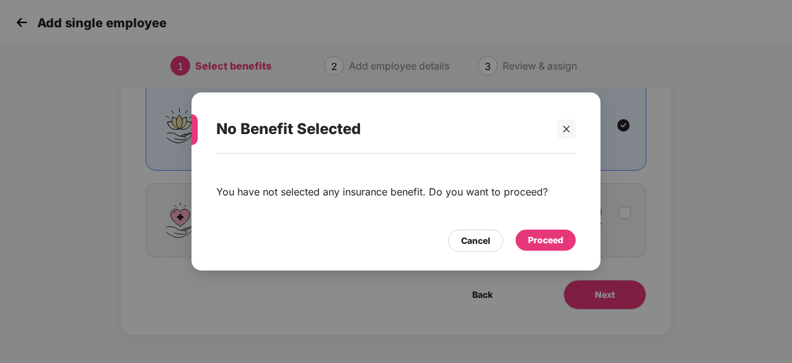
click at [533, 244] on div "Proceed" at bounding box center [545, 240] width 35 height 14
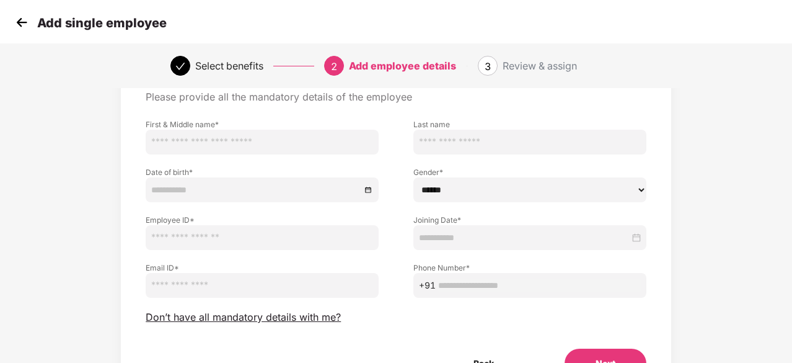
scroll to position [62, 0]
click at [299, 318] on span "Don’t have all mandatory details with me?" at bounding box center [243, 317] width 195 height 13
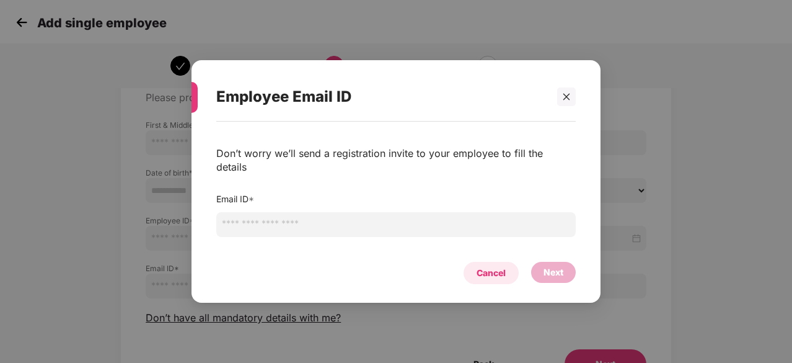
click at [485, 269] on div "Cancel" at bounding box center [491, 273] width 29 height 14
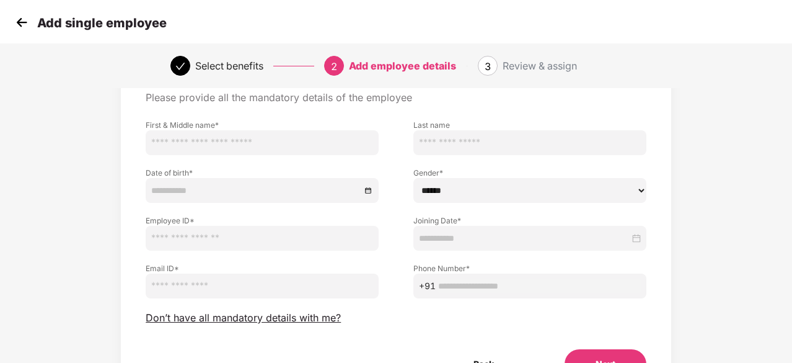
click at [15, 24] on img at bounding box center [21, 22] width 19 height 19
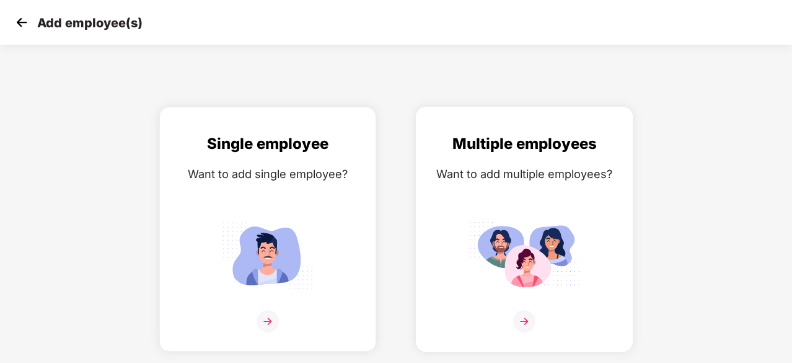
click at [518, 235] on img at bounding box center [525, 254] width 112 height 77
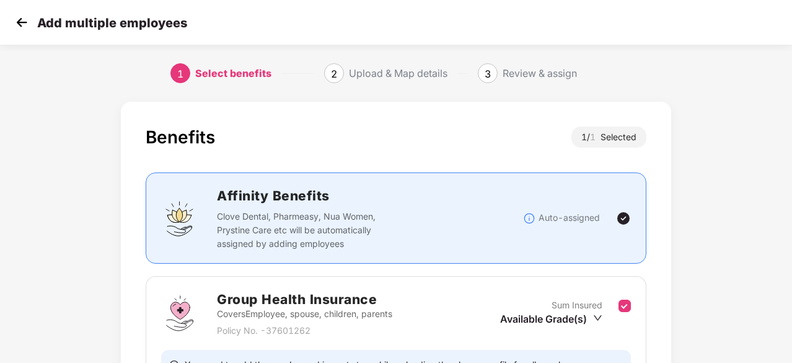
scroll to position [136, 0]
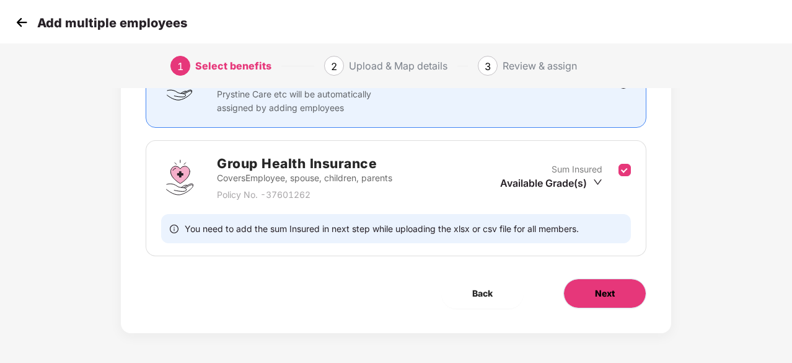
click at [599, 303] on button "Next" at bounding box center [605, 293] width 83 height 30
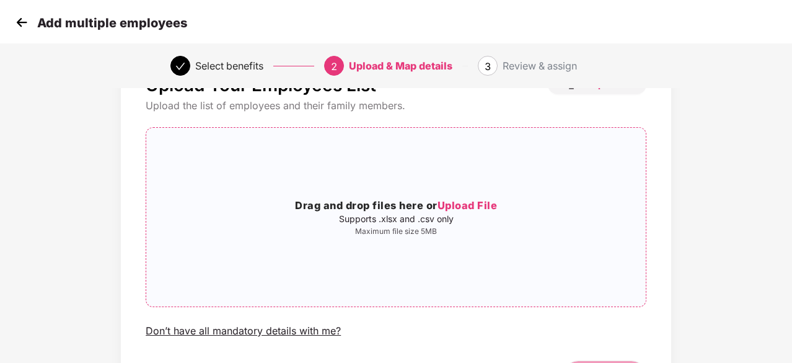
scroll to position [50, 0]
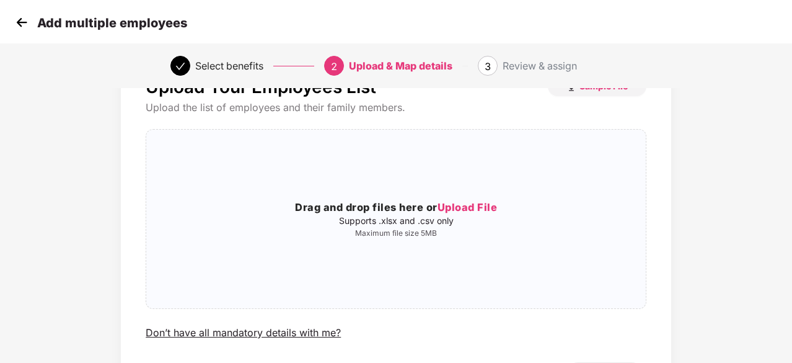
click at [14, 26] on img at bounding box center [21, 22] width 19 height 19
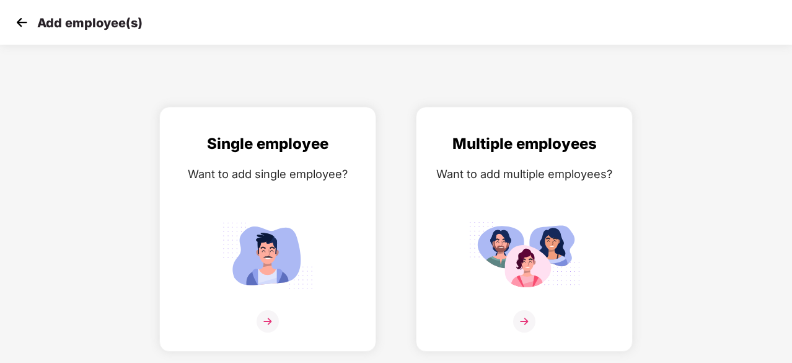
click at [14, 26] on img at bounding box center [21, 22] width 19 height 19
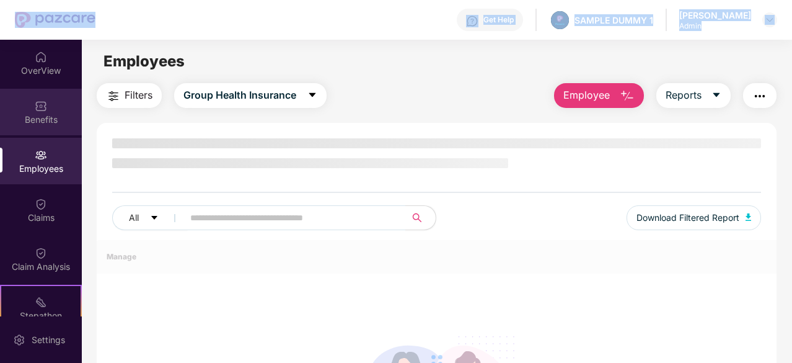
drag, startPoint x: 14, startPoint y: 26, endPoint x: 40, endPoint y: 112, distance: 89.4
click at [40, 112] on div "Get Help SAMPLE DUMMY 1 [PERSON_NAME] Admin OverView Benefits Employees Claims …" at bounding box center [396, 181] width 792 height 363
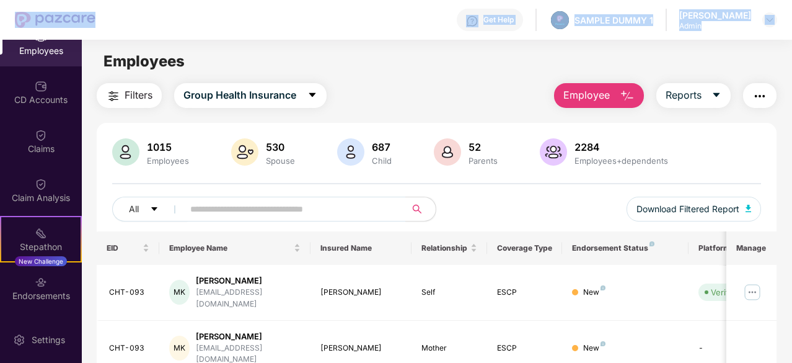
scroll to position [119, 0]
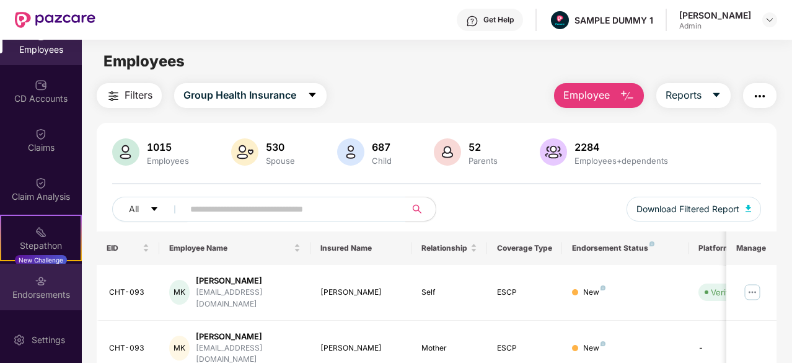
click at [46, 277] on div "Endorsements" at bounding box center [41, 286] width 82 height 46
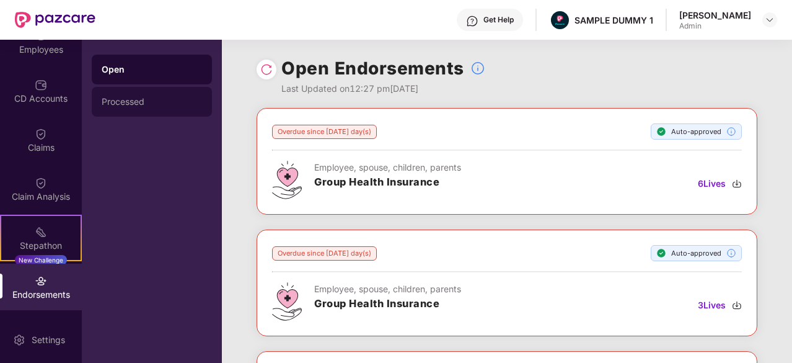
click at [178, 104] on div "Processed" at bounding box center [152, 102] width 100 height 10
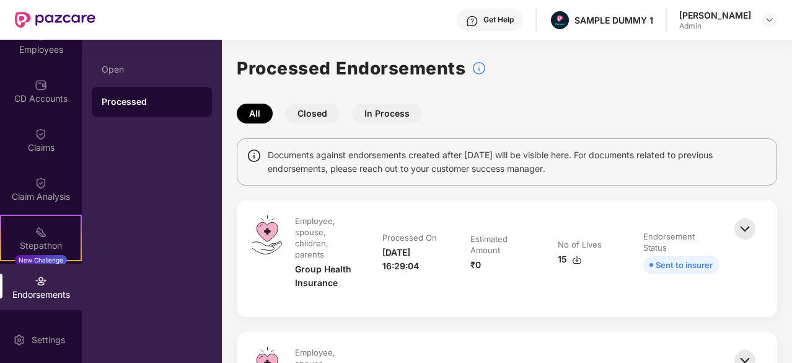
scroll to position [83, 0]
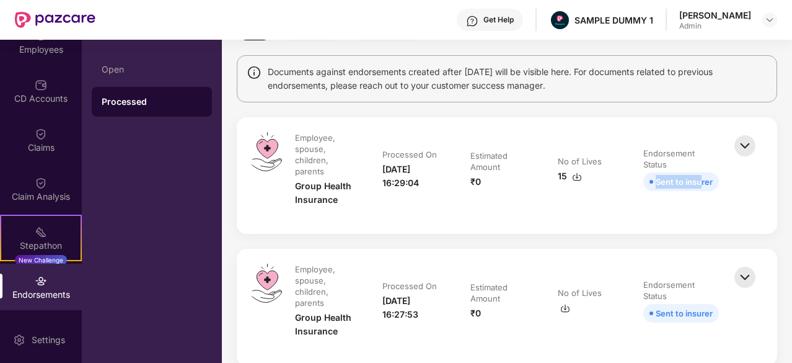
drag, startPoint x: 701, startPoint y: 188, endPoint x: 651, endPoint y: 178, distance: 50.6
click at [651, 178] on span "Sent to insurer" at bounding box center [682, 181] width 76 height 19
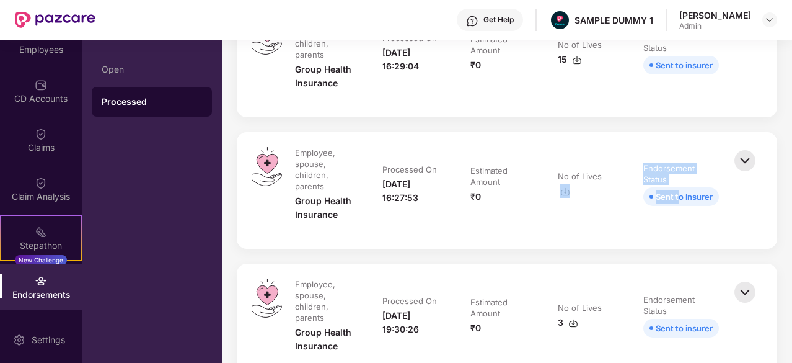
drag, startPoint x: 679, startPoint y: 190, endPoint x: 605, endPoint y: 182, distance: 74.3
click at [605, 182] on tr "Employee, spouse, children, parents Group Health Insurance Processed On [DATE] …" at bounding box center [507, 190] width 449 height 87
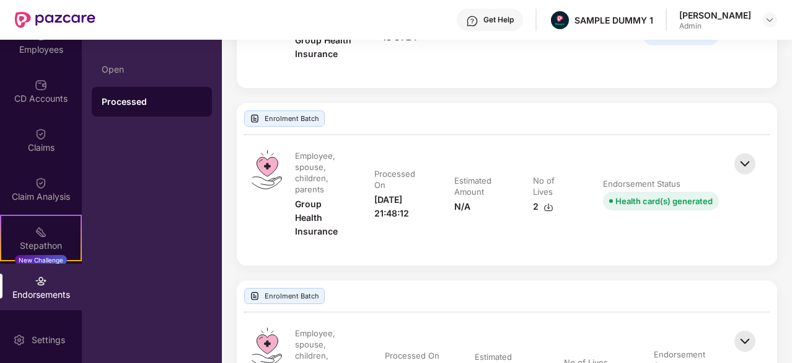
scroll to position [759, 0]
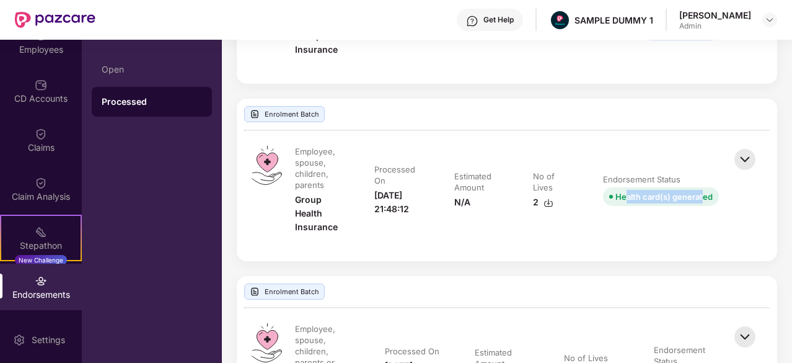
drag, startPoint x: 702, startPoint y: 195, endPoint x: 601, endPoint y: 195, distance: 101.7
click at [601, 195] on td "Endorsement Status Health card(s) generated" at bounding box center [661, 196] width 141 height 100
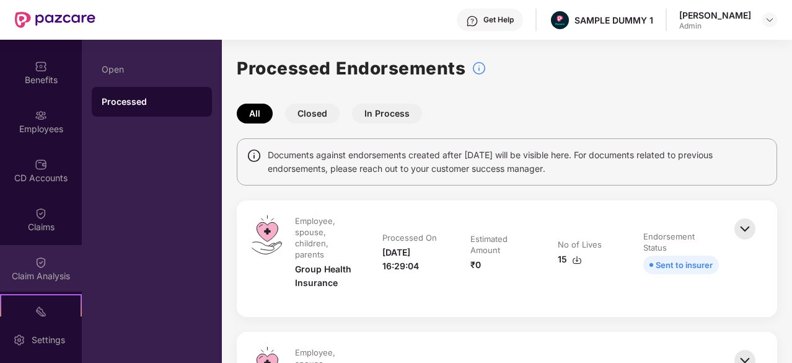
scroll to position [40, 0]
click at [40, 170] on div "CD Accounts" at bounding box center [41, 169] width 82 height 46
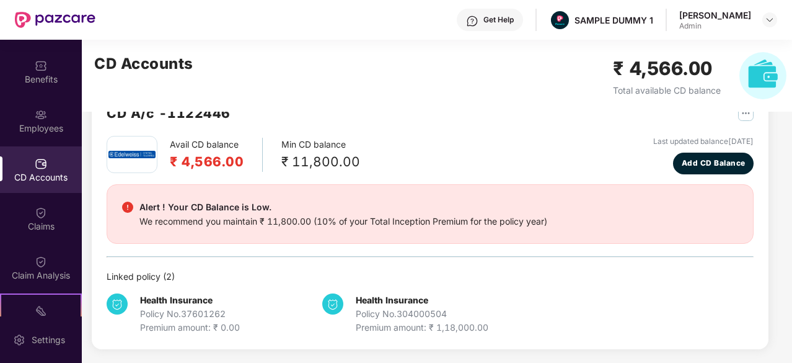
scroll to position [38, 0]
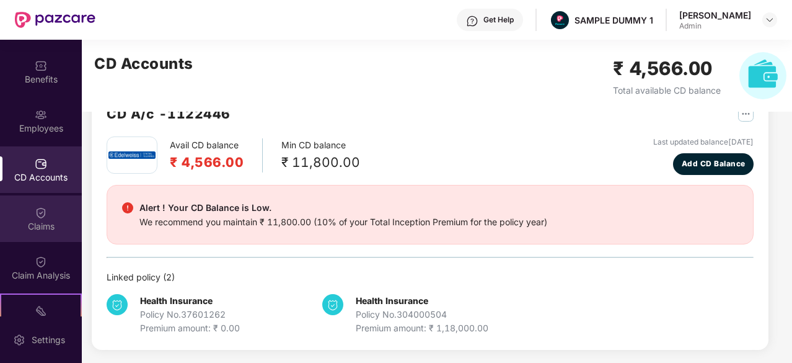
click at [37, 213] on img at bounding box center [41, 212] width 12 height 12
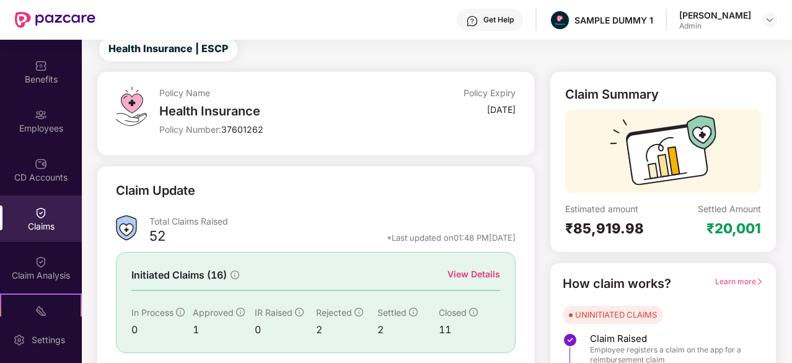
scroll to position [122, 0]
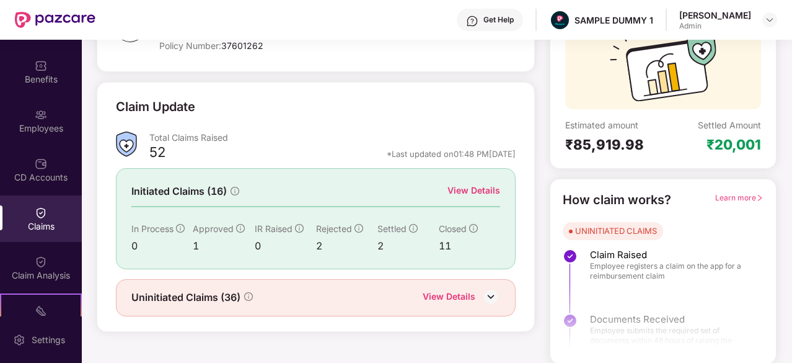
click at [472, 190] on div "View Details" at bounding box center [474, 191] width 53 height 14
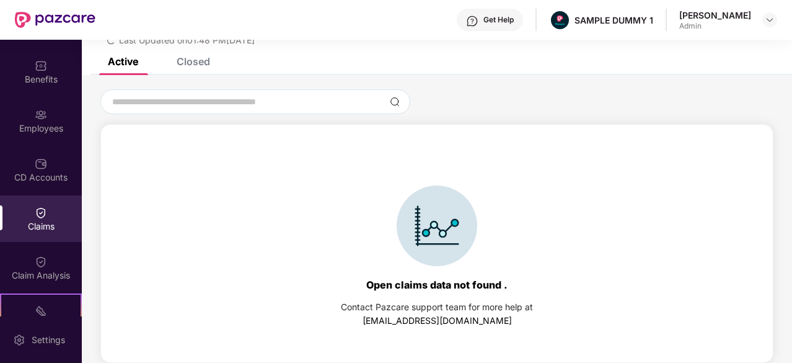
scroll to position [53, 0]
click at [207, 64] on div "Closed" at bounding box center [193, 61] width 33 height 12
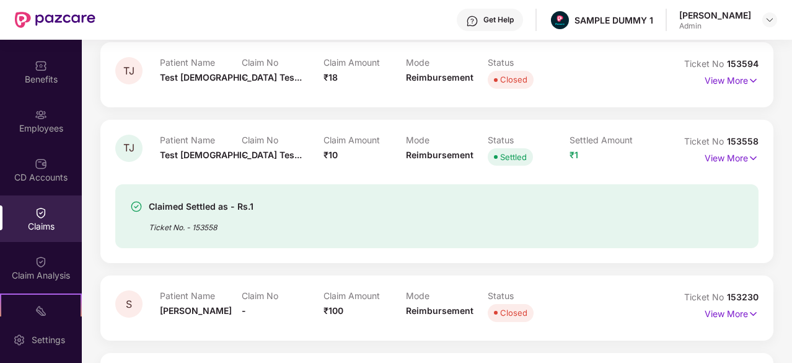
scroll to position [221, 0]
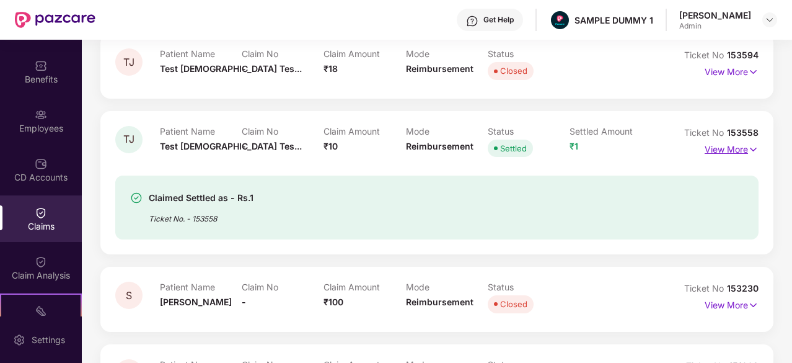
click at [725, 152] on p "View More" at bounding box center [732, 147] width 54 height 17
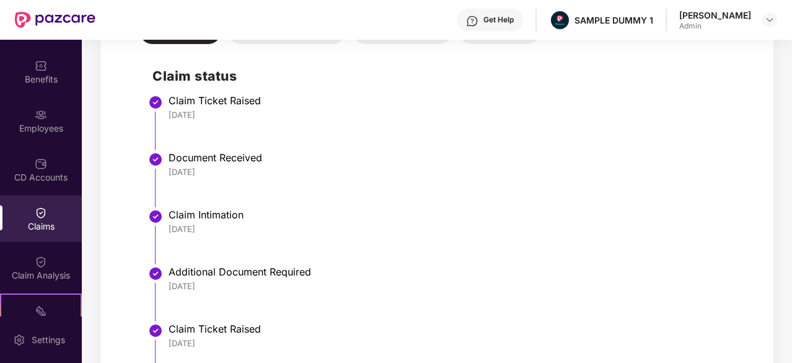
scroll to position [524, 0]
drag, startPoint x: 216, startPoint y: 110, endPoint x: 166, endPoint y: 113, distance: 50.9
click at [166, 113] on li "Claim Ticket Raised [DATE]" at bounding box center [450, 127] width 594 height 57
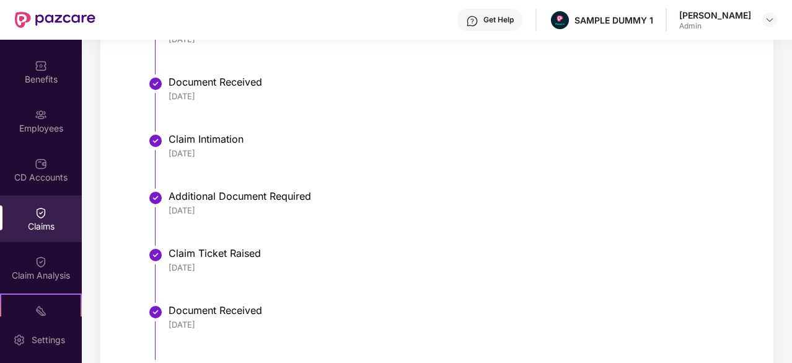
scroll to position [599, 0]
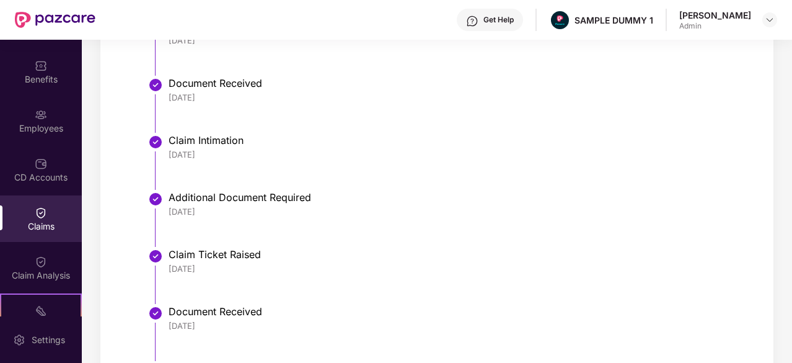
drag, startPoint x: 219, startPoint y: 151, endPoint x: 166, endPoint y: 153, distance: 52.7
click at [166, 153] on li "Claim Intimation [DATE]" at bounding box center [450, 166] width 594 height 57
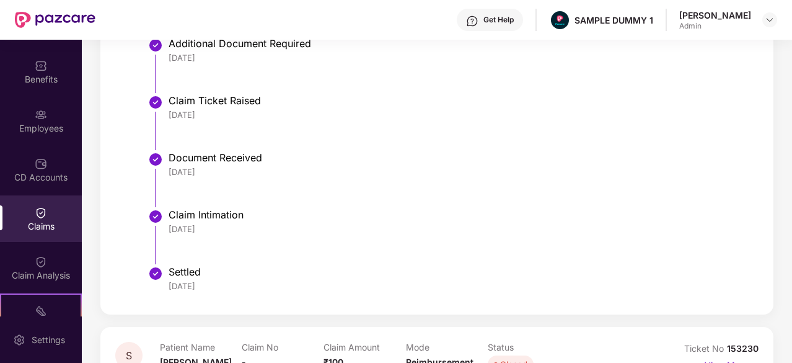
scroll to position [753, 0]
drag, startPoint x: 216, startPoint y: 232, endPoint x: 166, endPoint y: 224, distance: 50.2
click at [166, 224] on li "Claim Intimation [DATE]" at bounding box center [450, 241] width 594 height 57
drag, startPoint x: 216, startPoint y: 286, endPoint x: 165, endPoint y: 287, distance: 50.9
click at [165, 287] on li "Settled [DATE]" at bounding box center [450, 285] width 594 height 30
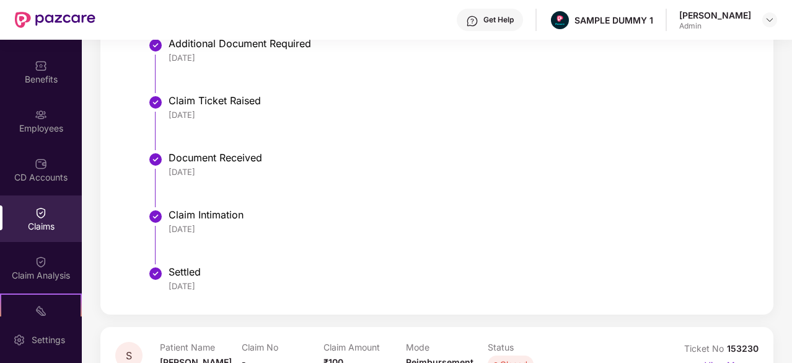
scroll to position [626, 0]
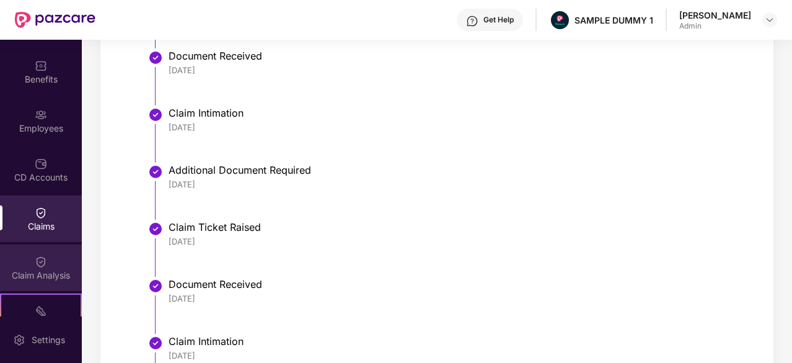
click at [38, 260] on img at bounding box center [41, 261] width 12 height 12
